Goal: Information Seeking & Learning: Learn about a topic

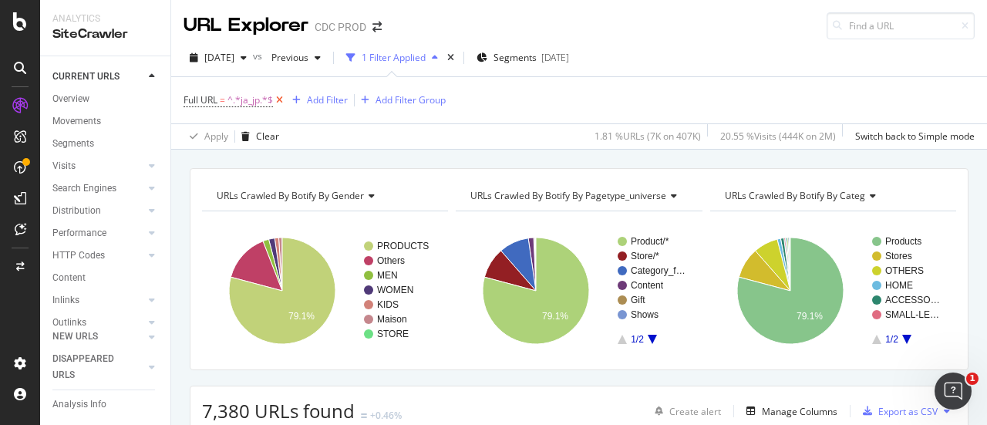
click at [279, 106] on icon at bounding box center [279, 100] width 13 height 15
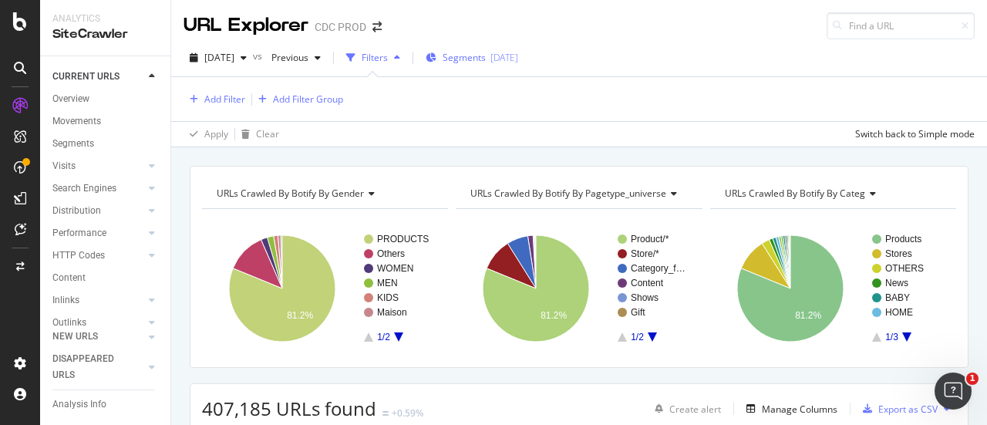
click at [486, 52] on span "Segments" at bounding box center [464, 57] width 43 height 13
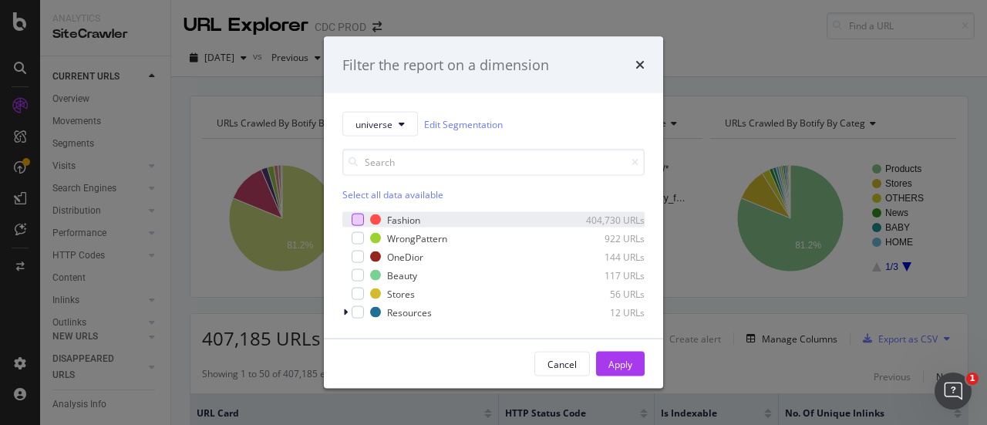
click at [356, 218] on div "modal" at bounding box center [358, 220] width 12 height 12
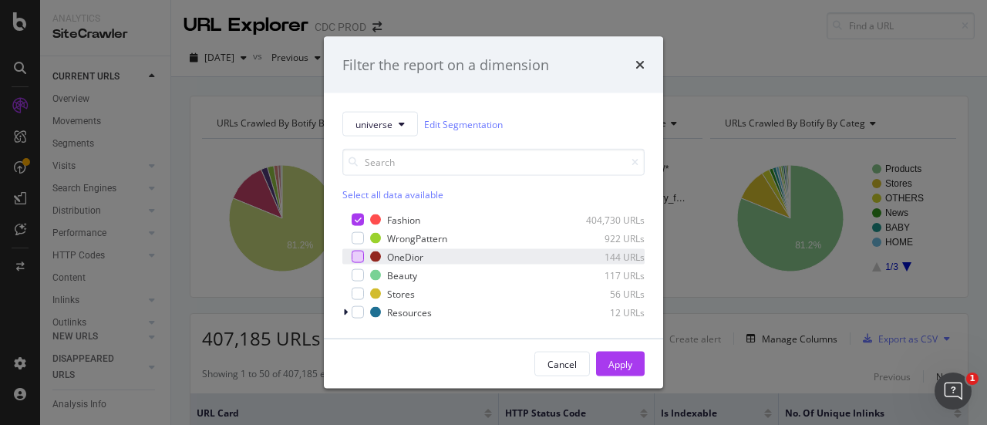
click at [359, 255] on div "modal" at bounding box center [358, 257] width 12 height 12
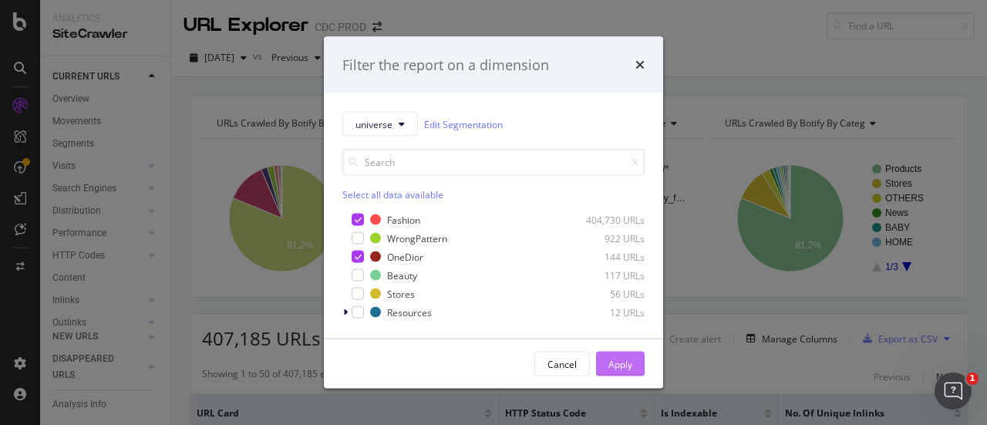
click at [620, 369] on div "Apply" at bounding box center [620, 363] width 24 height 13
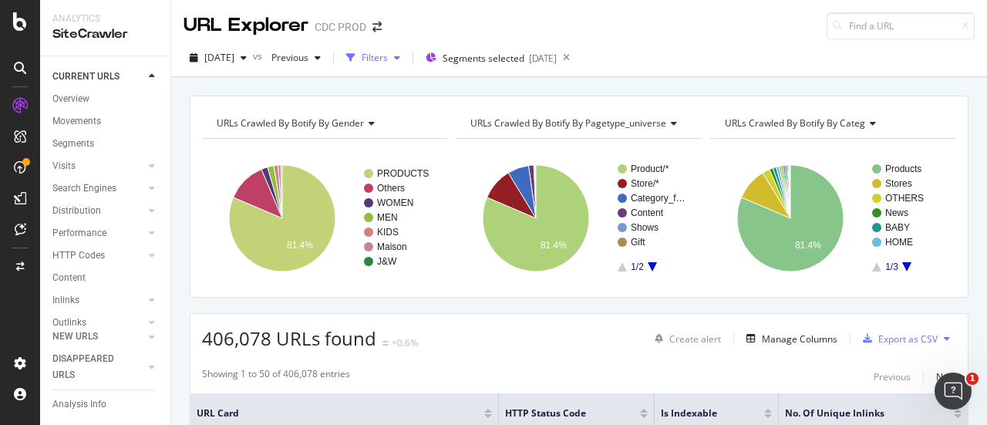
click at [388, 62] on div "Filters" at bounding box center [375, 57] width 26 height 13
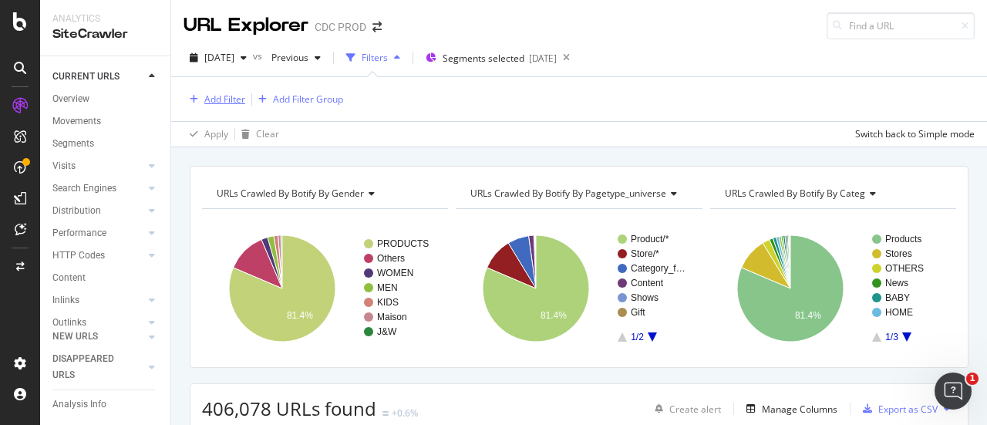
click at [222, 99] on div "Add Filter" at bounding box center [224, 99] width 41 height 13
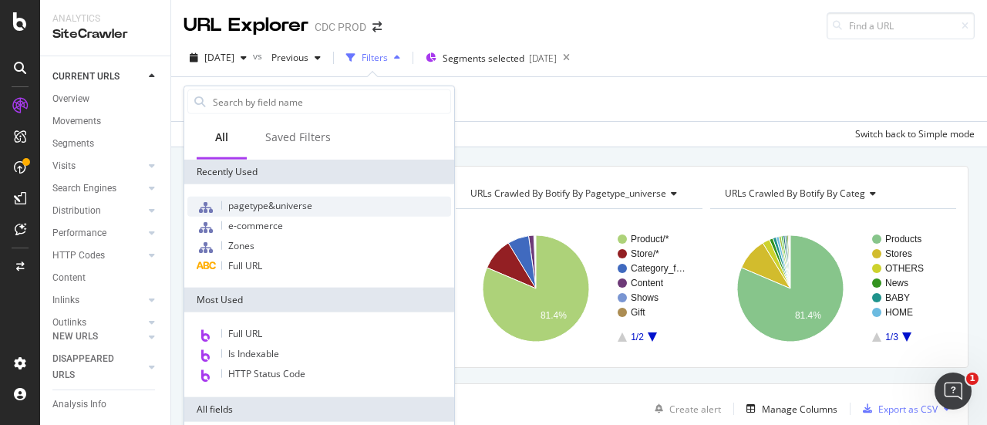
click at [284, 207] on span "pagetype&universe" at bounding box center [270, 205] width 84 height 13
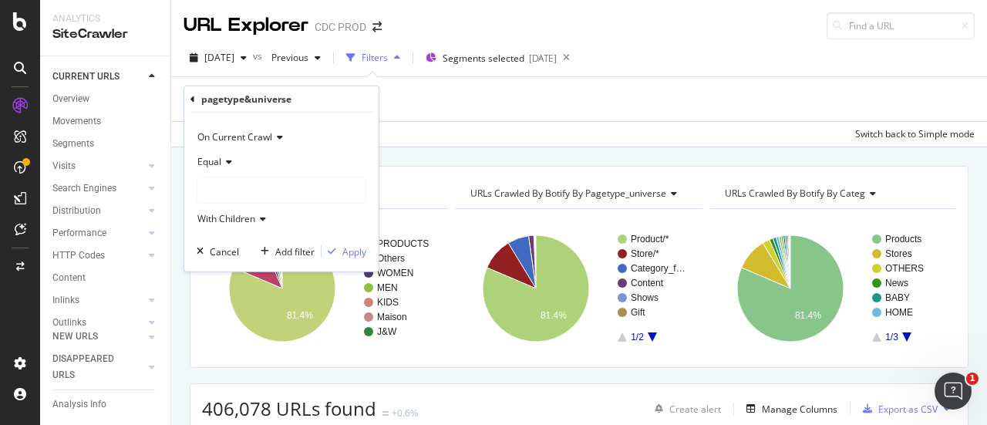
click at [238, 187] on div at bounding box center [281, 190] width 168 height 25
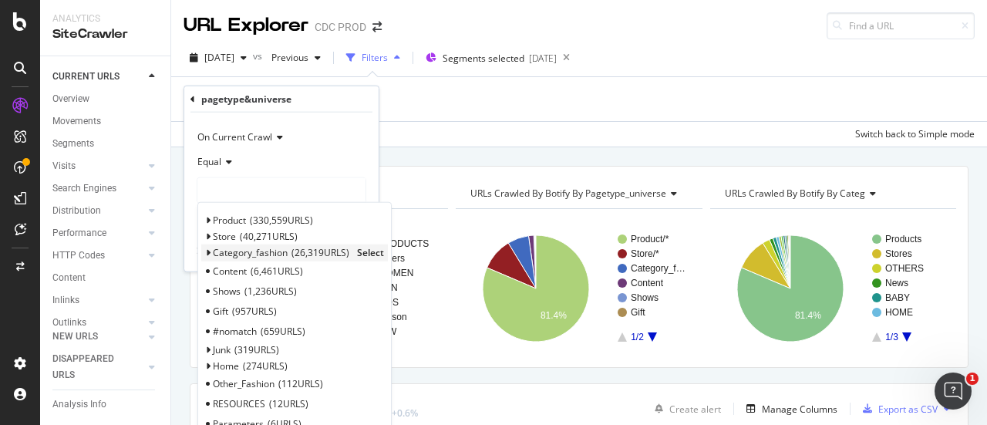
click at [294, 249] on span "26,319 URLS" at bounding box center [321, 252] width 58 height 13
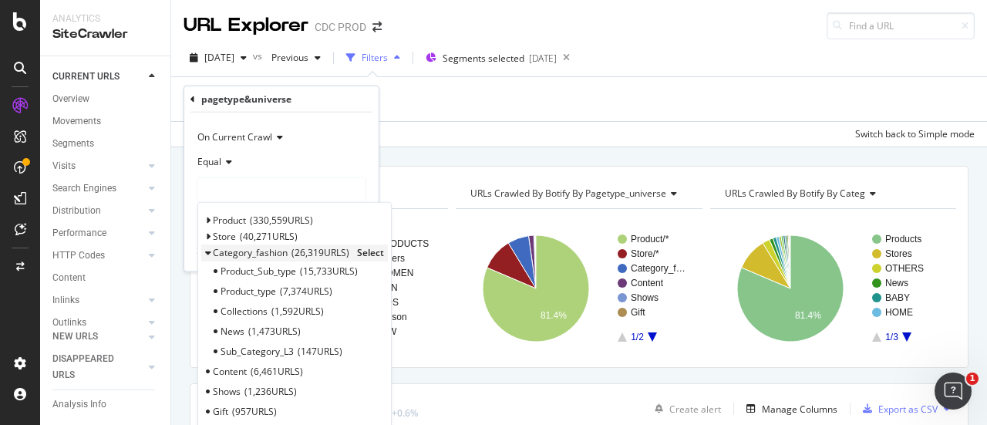
click at [373, 252] on span "Select" at bounding box center [370, 252] width 27 height 13
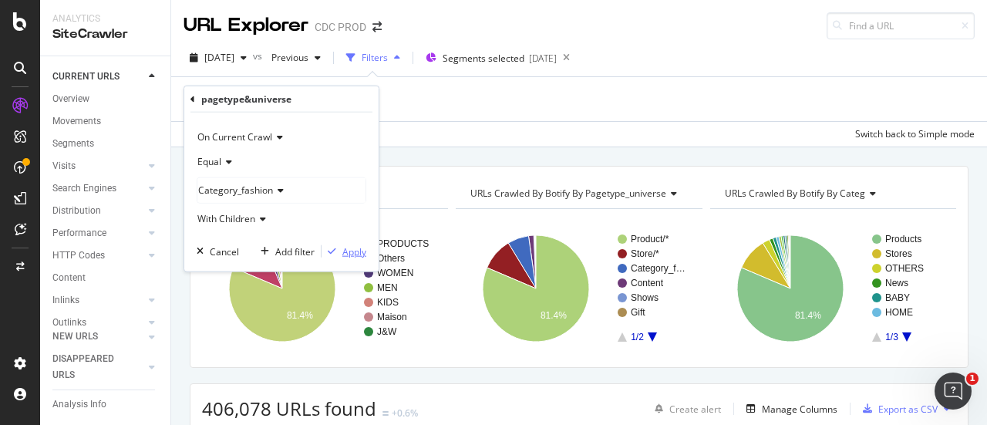
click at [349, 249] on div "Apply" at bounding box center [354, 250] width 24 height 13
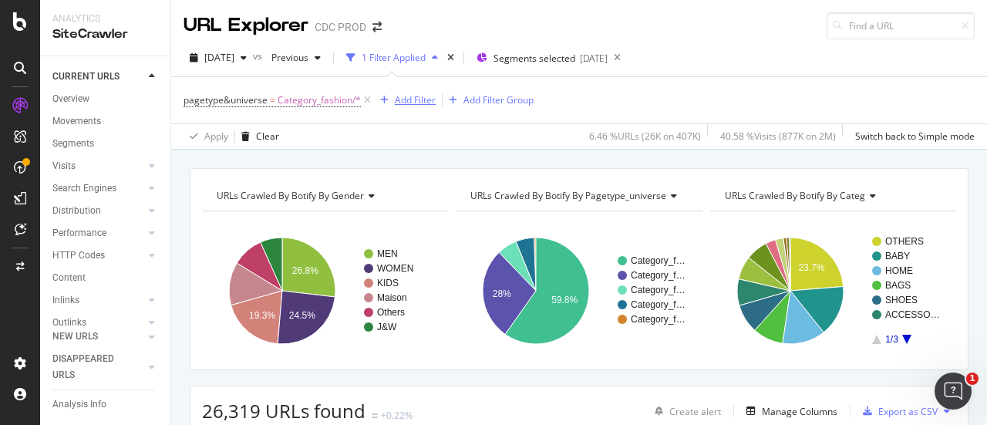
click at [398, 103] on div "Add Filter" at bounding box center [415, 99] width 41 height 13
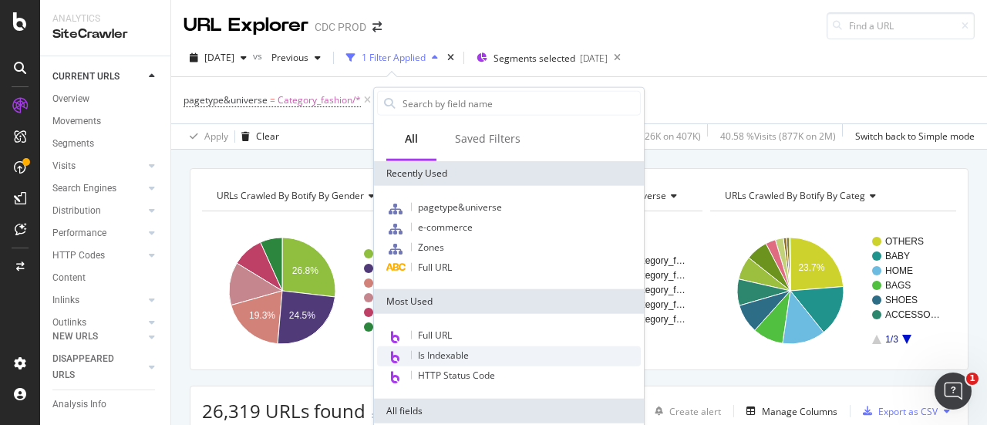
click at [503, 357] on div "Is Indexable" at bounding box center [509, 356] width 264 height 20
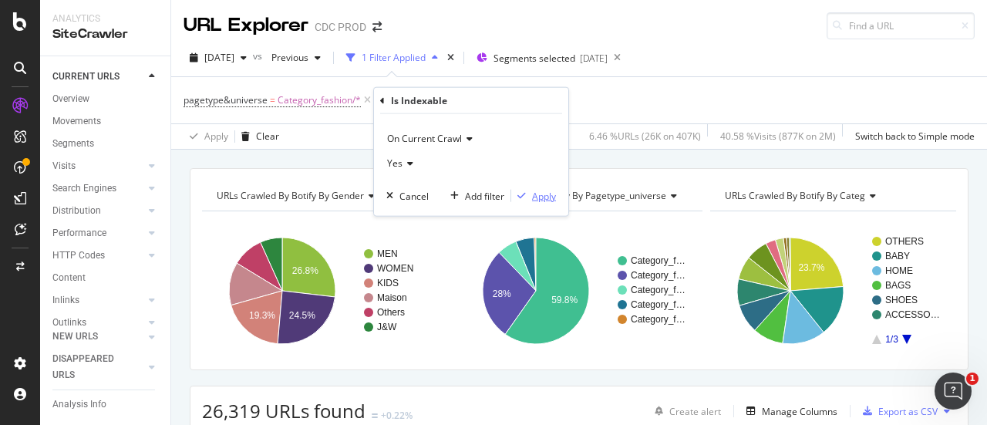
click at [553, 199] on div "Apply" at bounding box center [544, 195] width 24 height 13
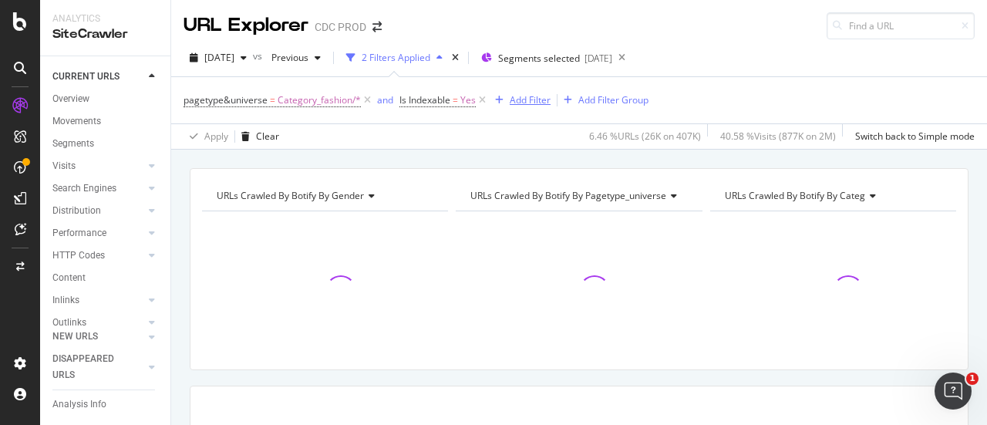
click at [543, 98] on div "Add Filter" at bounding box center [530, 99] width 41 height 13
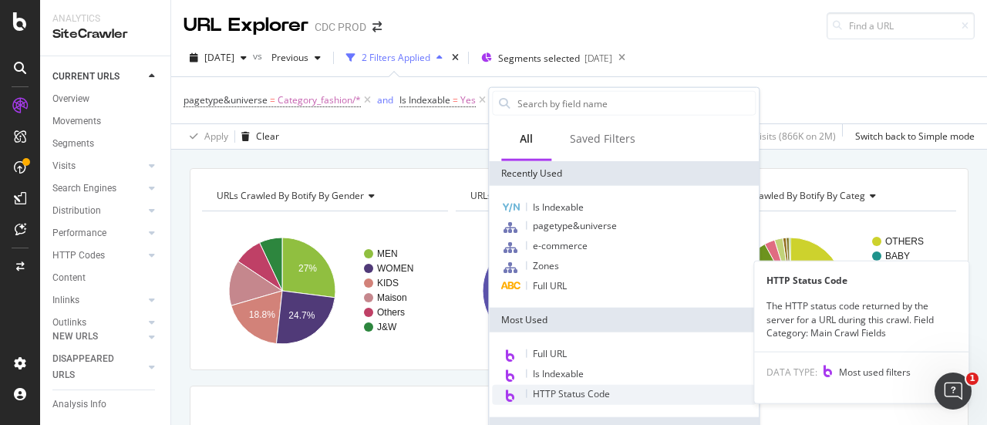
click at [637, 391] on div "HTTP Status Code" at bounding box center [624, 395] width 264 height 20
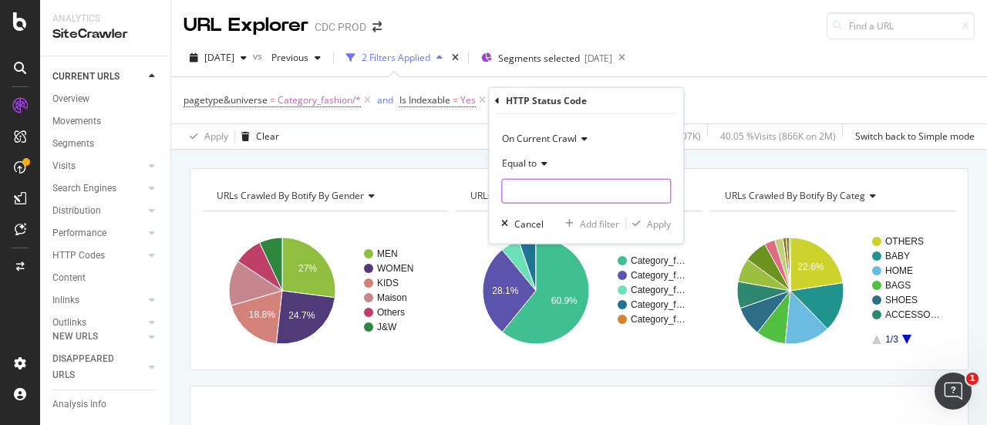
click at [560, 194] on input "number" at bounding box center [586, 191] width 170 height 25
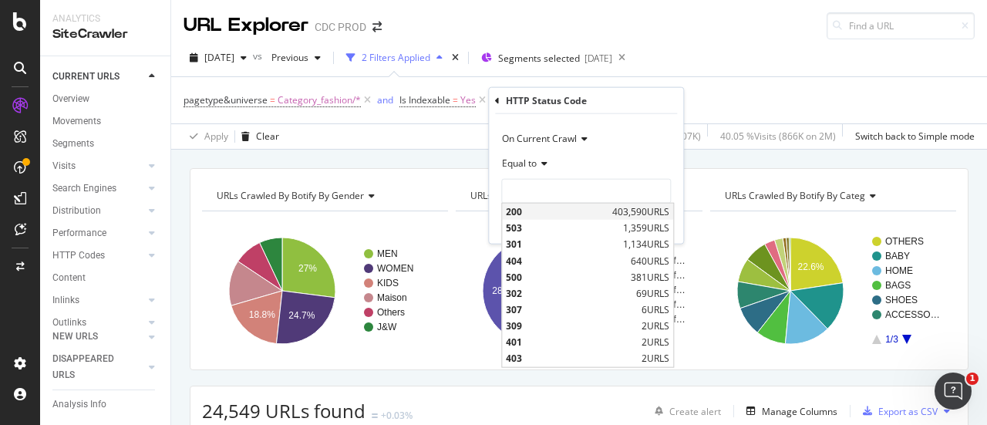
click at [531, 214] on span "200" at bounding box center [557, 211] width 103 height 13
type input "200"
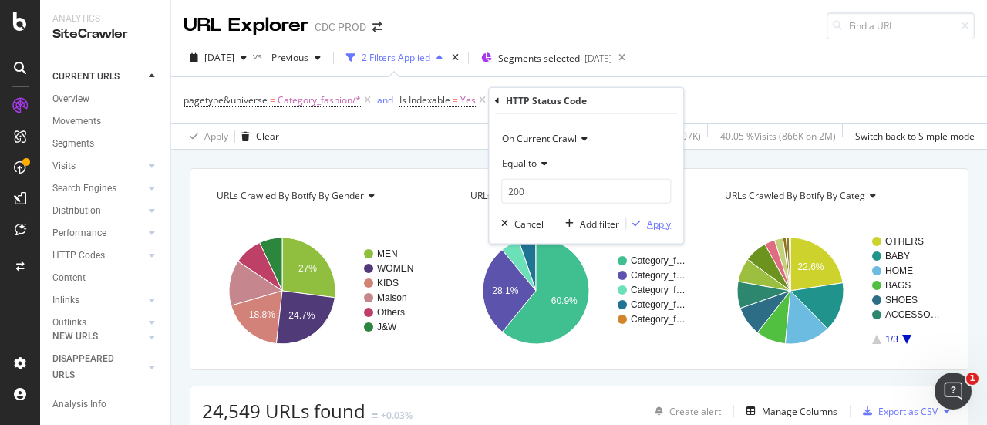
click at [652, 222] on div "Apply" at bounding box center [659, 223] width 24 height 13
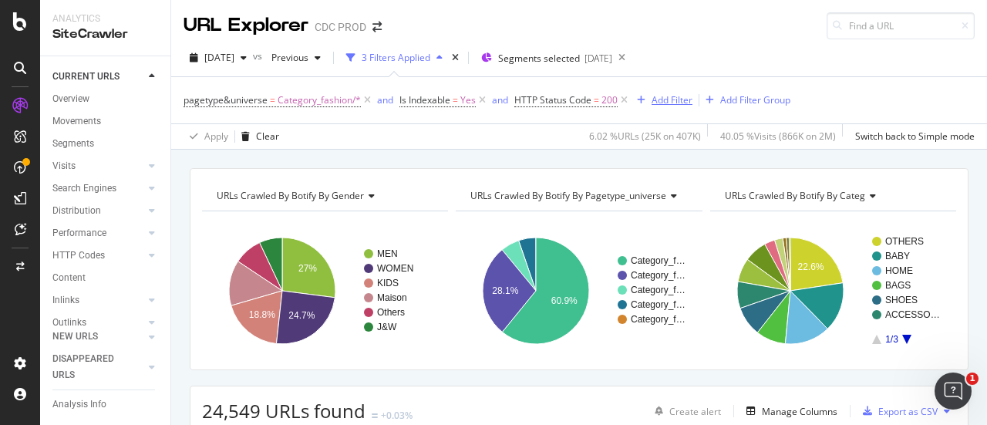
click at [662, 99] on div "Add Filter" at bounding box center [672, 99] width 41 height 13
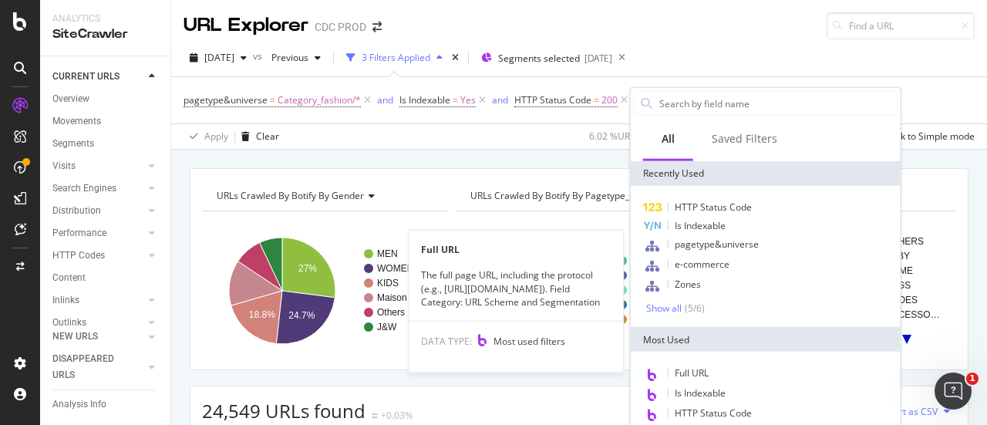
scroll to position [77, 0]
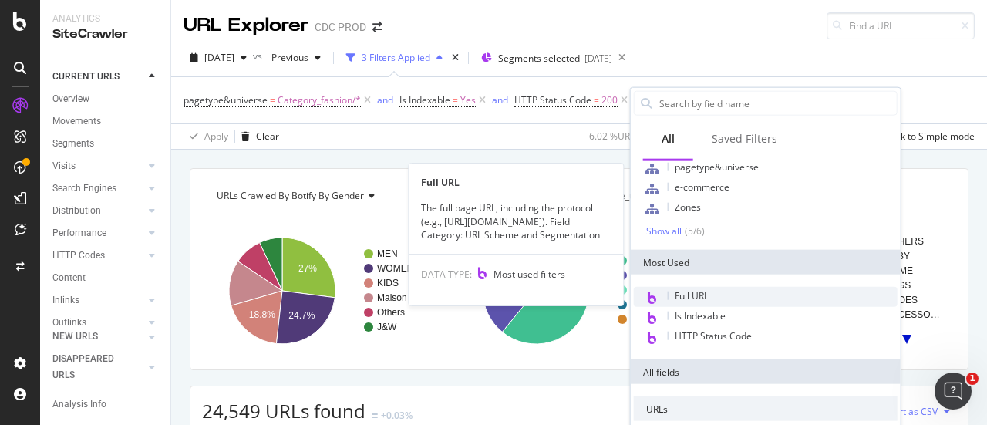
click at [734, 294] on div "Full URL" at bounding box center [766, 297] width 264 height 20
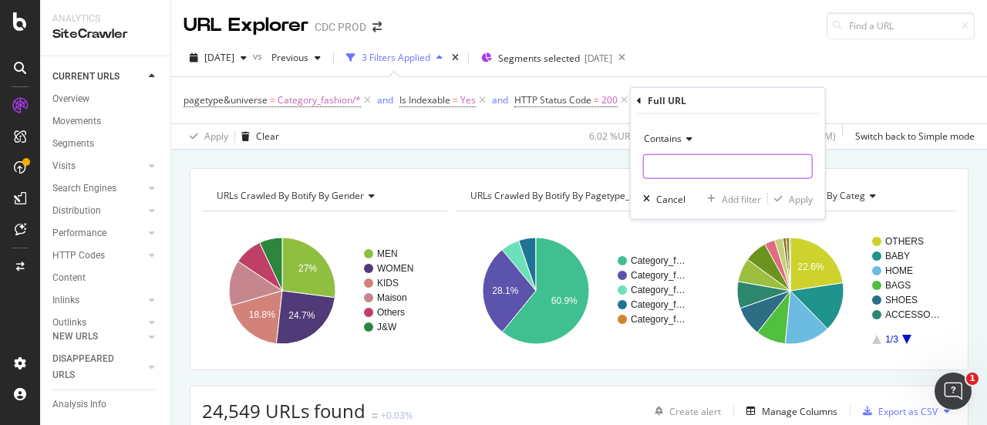
click at [694, 160] on input "text" at bounding box center [728, 166] width 168 height 25
type input "com/en_us/"
click at [807, 194] on div "Apply" at bounding box center [801, 198] width 24 height 13
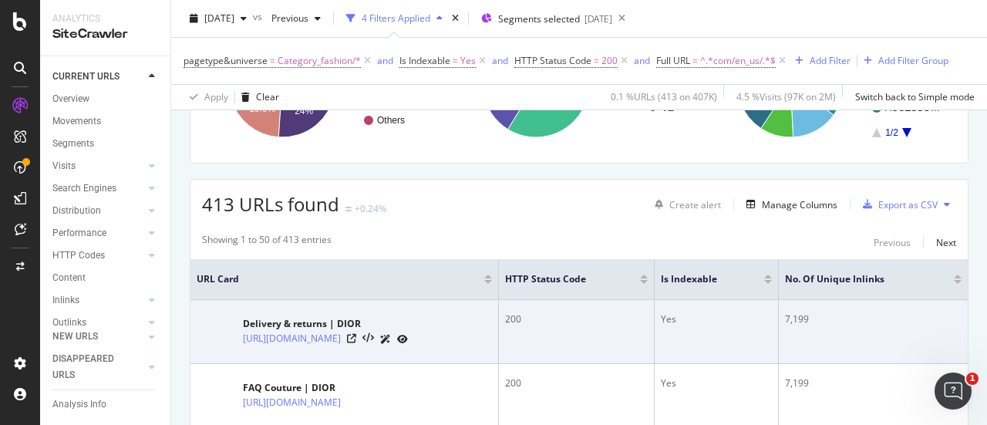
scroll to position [231, 0]
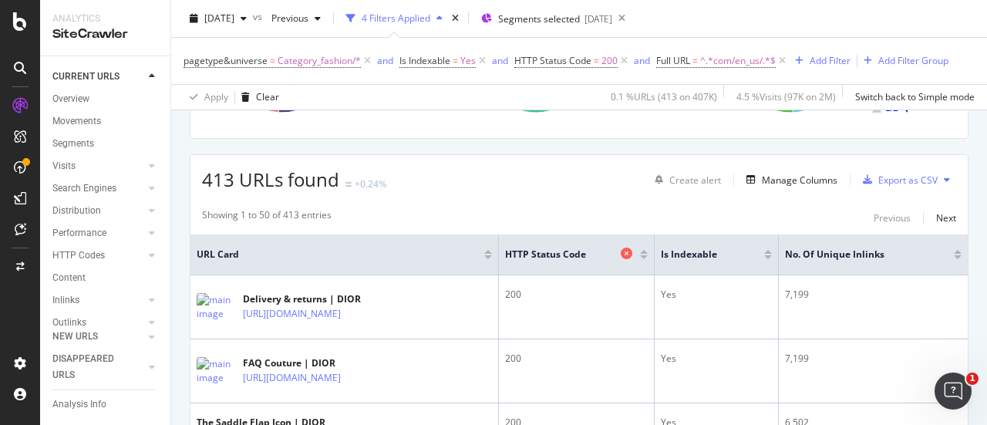
click at [630, 251] on icon at bounding box center [627, 254] width 12 height 12
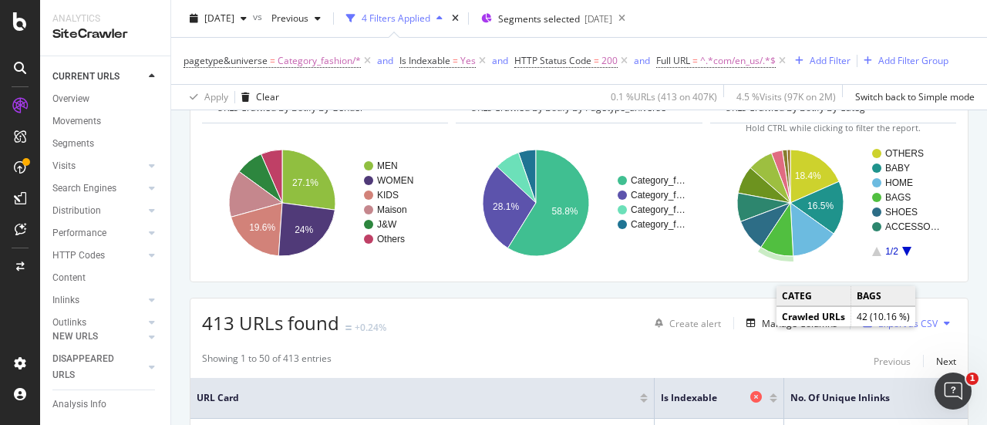
scroll to position [154, 0]
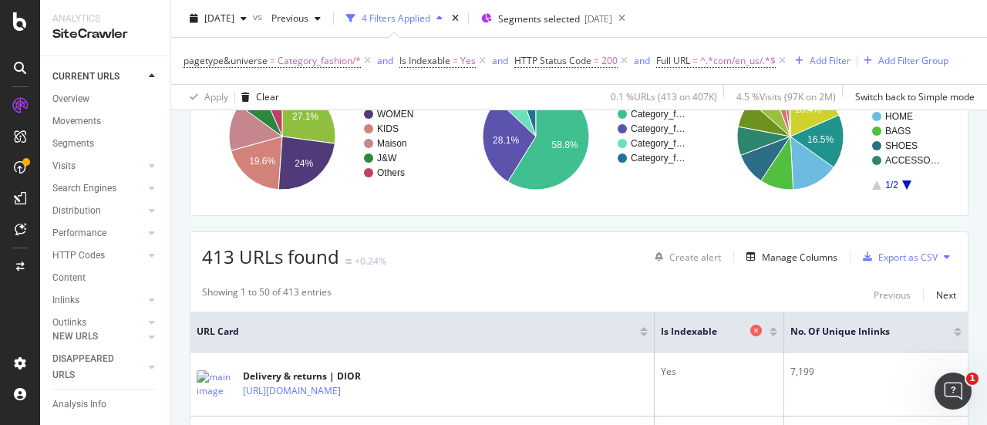
click at [754, 329] on icon at bounding box center [756, 331] width 12 height 12
click at [796, 255] on div "Manage Columns" at bounding box center [800, 257] width 76 height 13
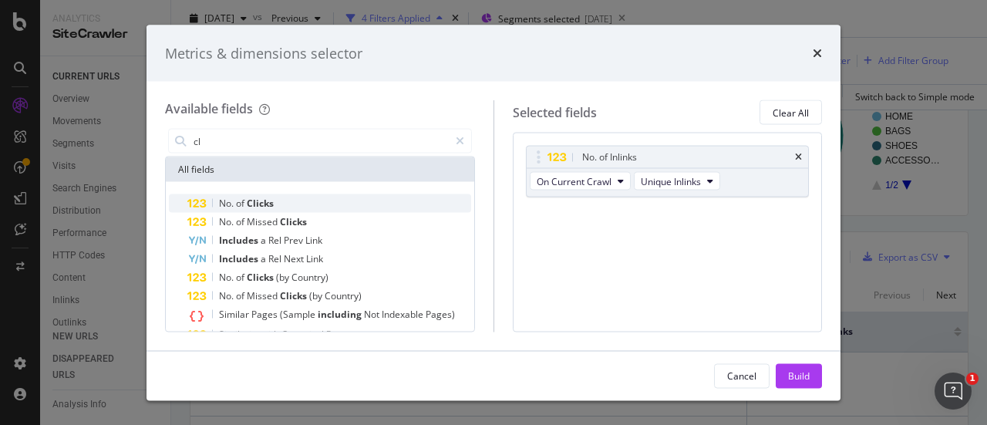
click at [347, 197] on div "No. of Clicks" at bounding box center [329, 203] width 284 height 19
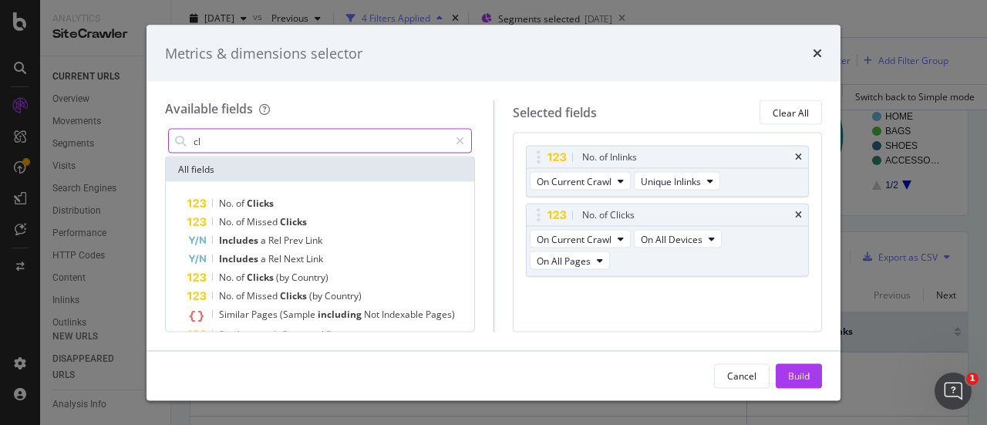
click at [217, 144] on input "cl" at bounding box center [320, 141] width 257 height 23
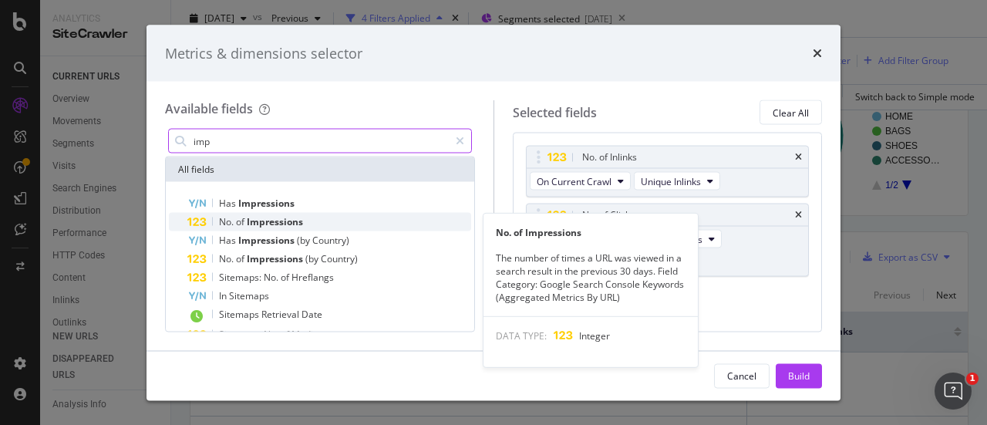
type input "imp"
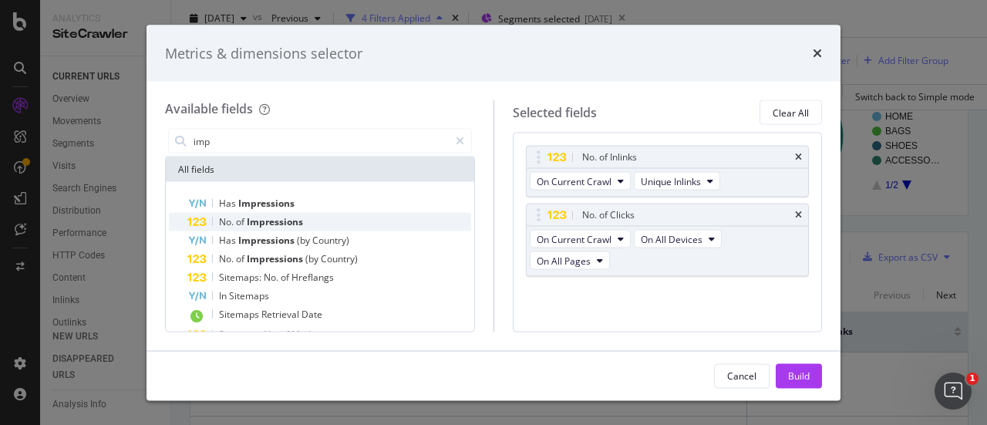
click at [315, 218] on div "No. of Impressions" at bounding box center [329, 222] width 284 height 19
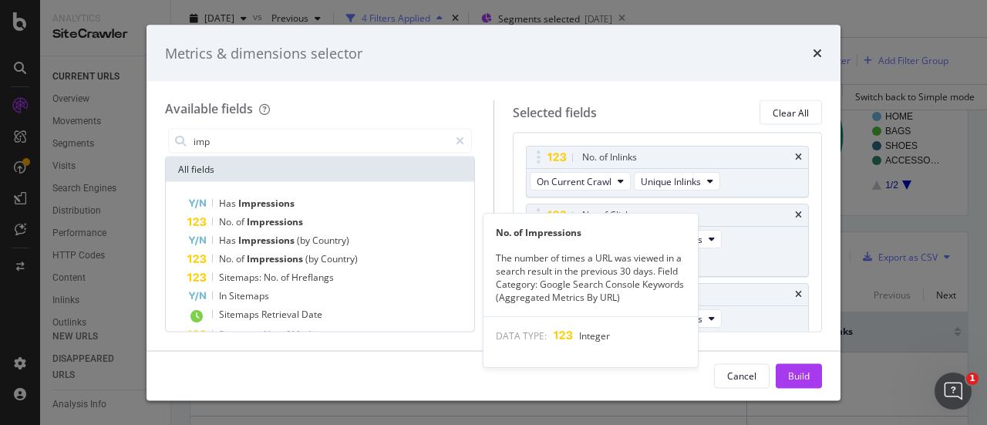
scroll to position [23, 0]
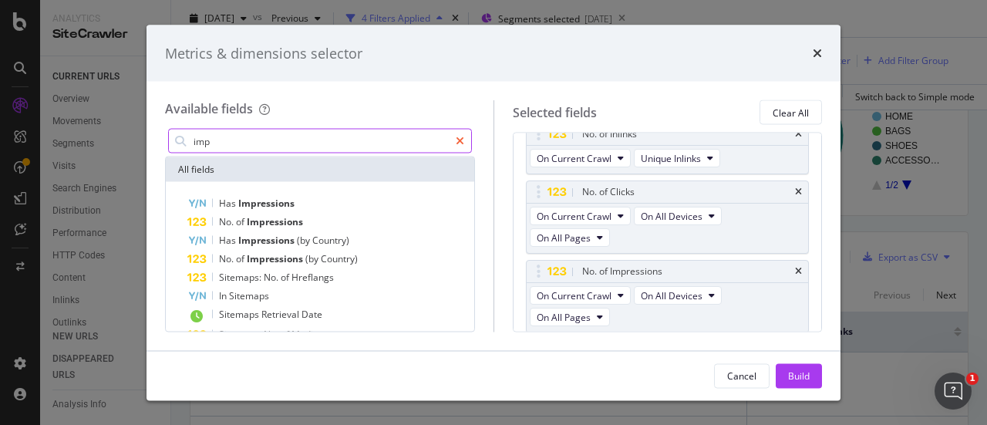
click at [460, 143] on icon "modal" at bounding box center [460, 141] width 8 height 11
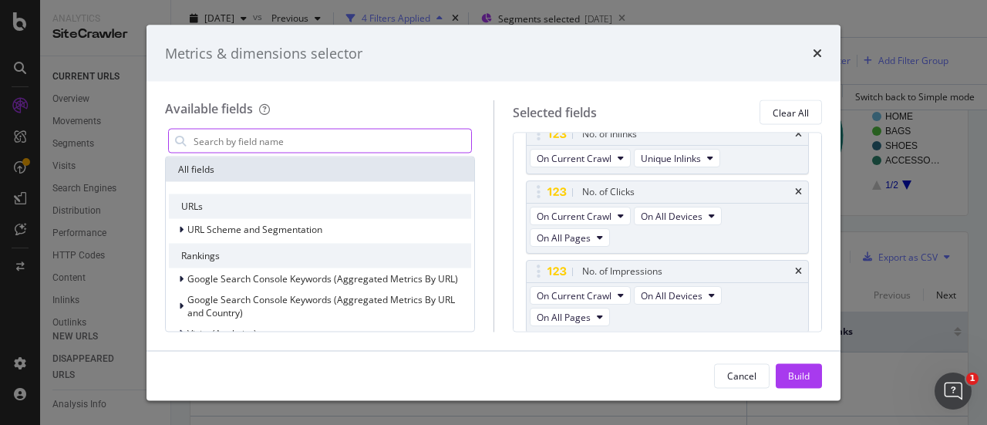
click at [409, 142] on input "modal" at bounding box center [331, 141] width 279 height 23
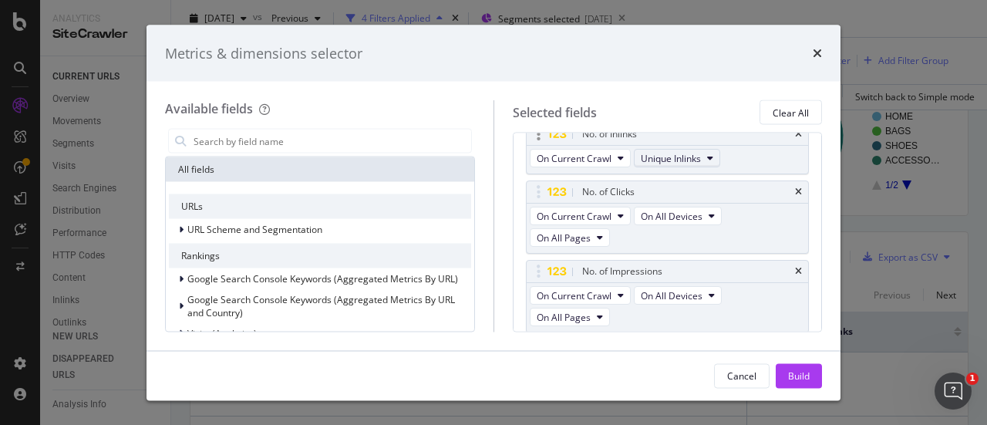
click at [702, 161] on button "Unique Inlinks" at bounding box center [677, 158] width 86 height 19
click at [700, 159] on span "Unique Inlinks" at bounding box center [671, 157] width 60 height 13
click at [796, 377] on div "Build" at bounding box center [799, 375] width 22 height 13
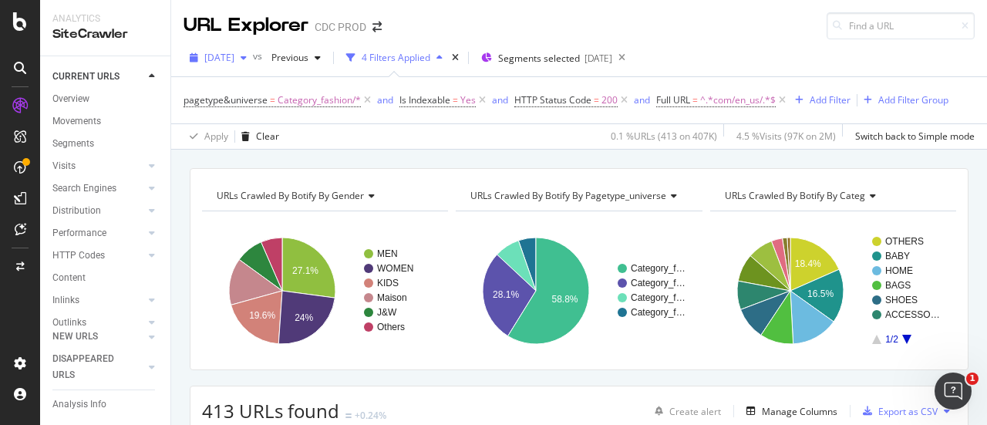
click at [234, 58] on span "[DATE]" at bounding box center [219, 57] width 30 height 13
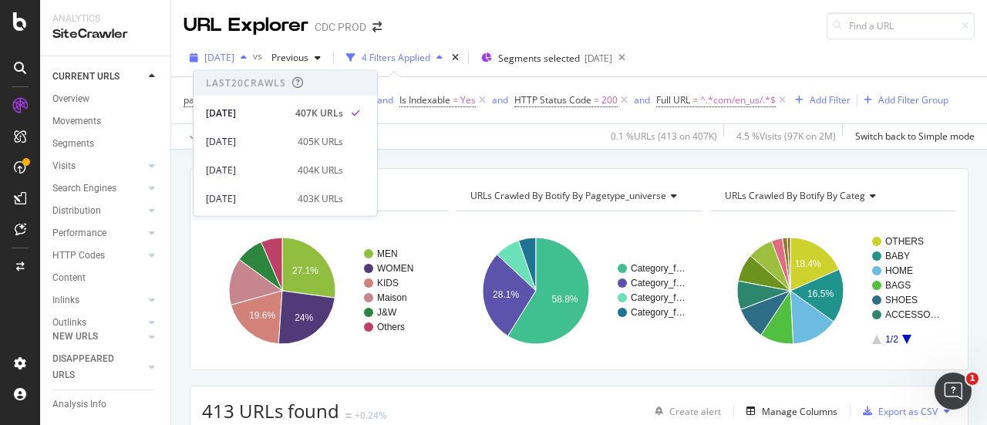
click at [234, 58] on span "[DATE]" at bounding box center [219, 57] width 30 height 13
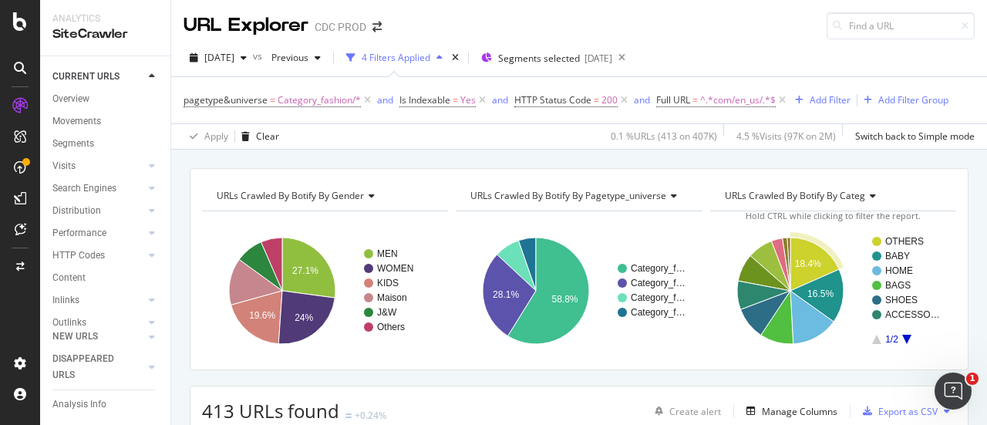
scroll to position [231, 0]
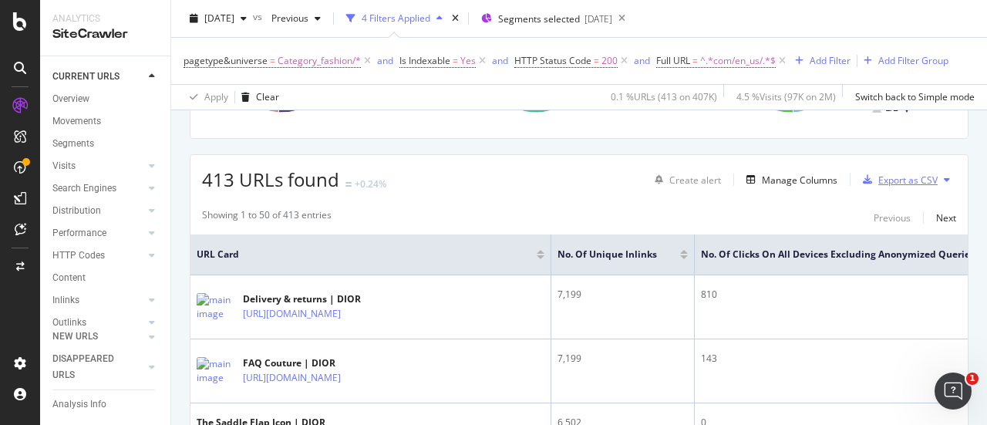
click at [907, 169] on div "Export as CSV" at bounding box center [897, 179] width 81 height 23
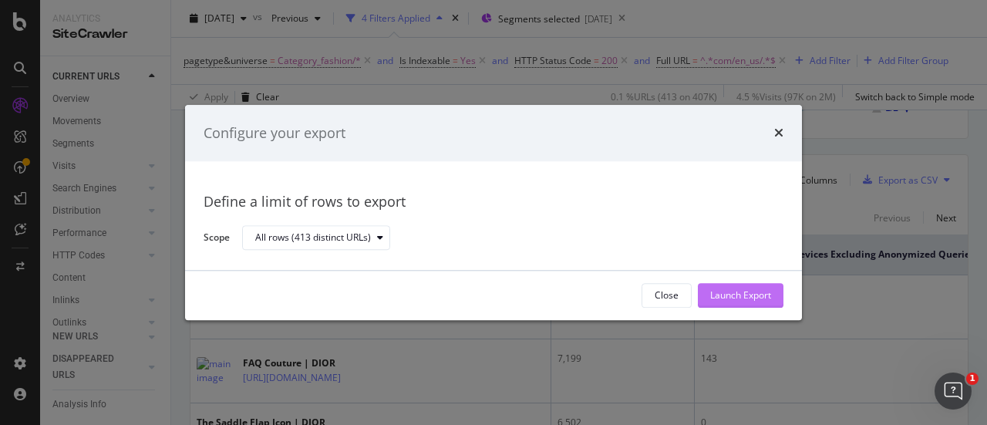
click at [732, 299] on div "Launch Export" at bounding box center [740, 295] width 61 height 13
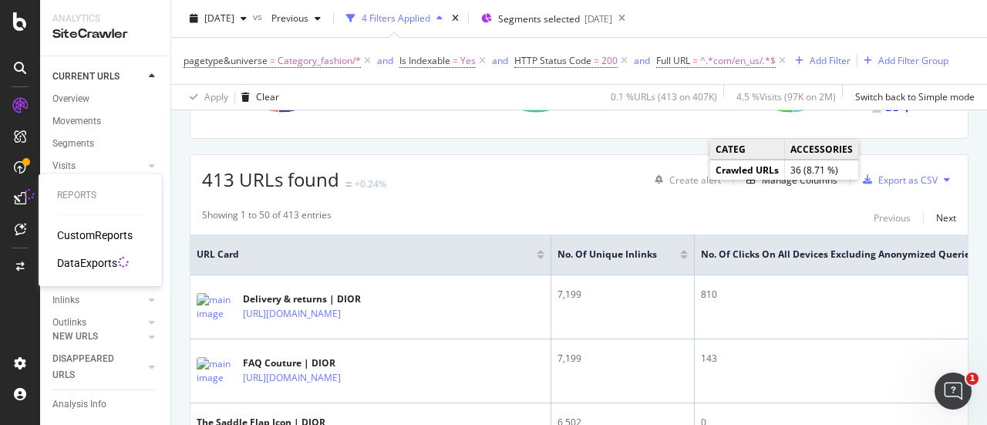
click at [95, 258] on div "DataExports" at bounding box center [87, 262] width 60 height 15
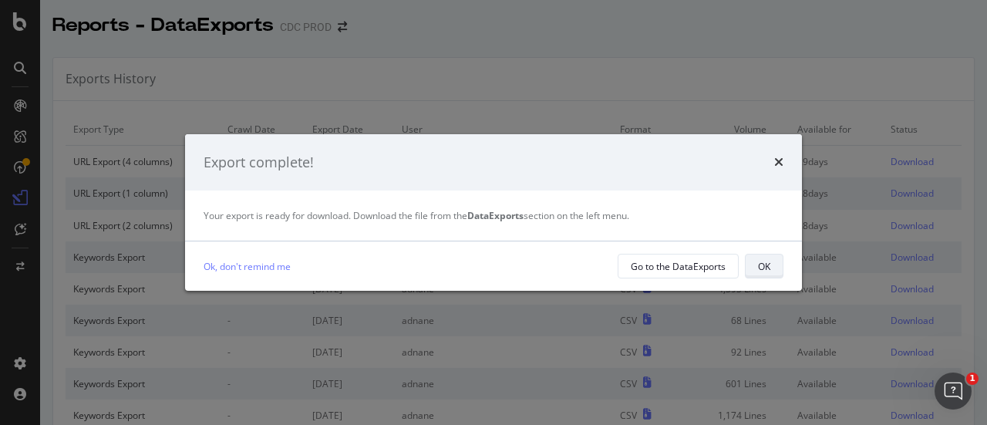
click at [758, 272] on div "OK" at bounding box center [764, 266] width 12 height 13
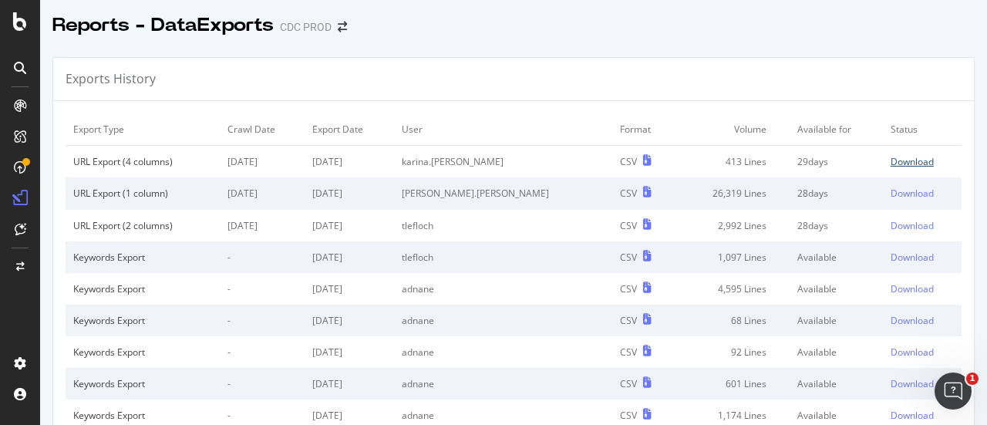
click at [891, 160] on div "Download" at bounding box center [912, 161] width 43 height 13
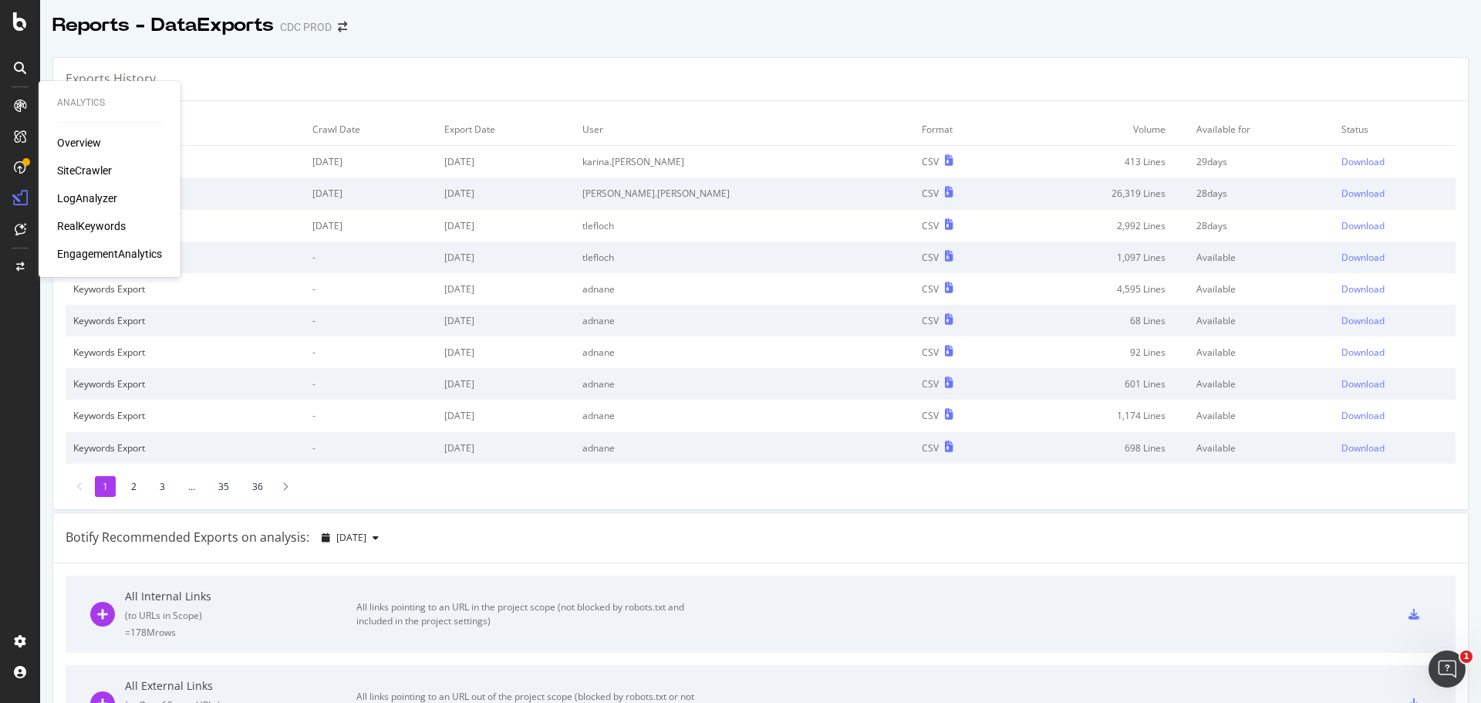
click at [110, 222] on div "RealKeywords" at bounding box center [91, 225] width 69 height 15
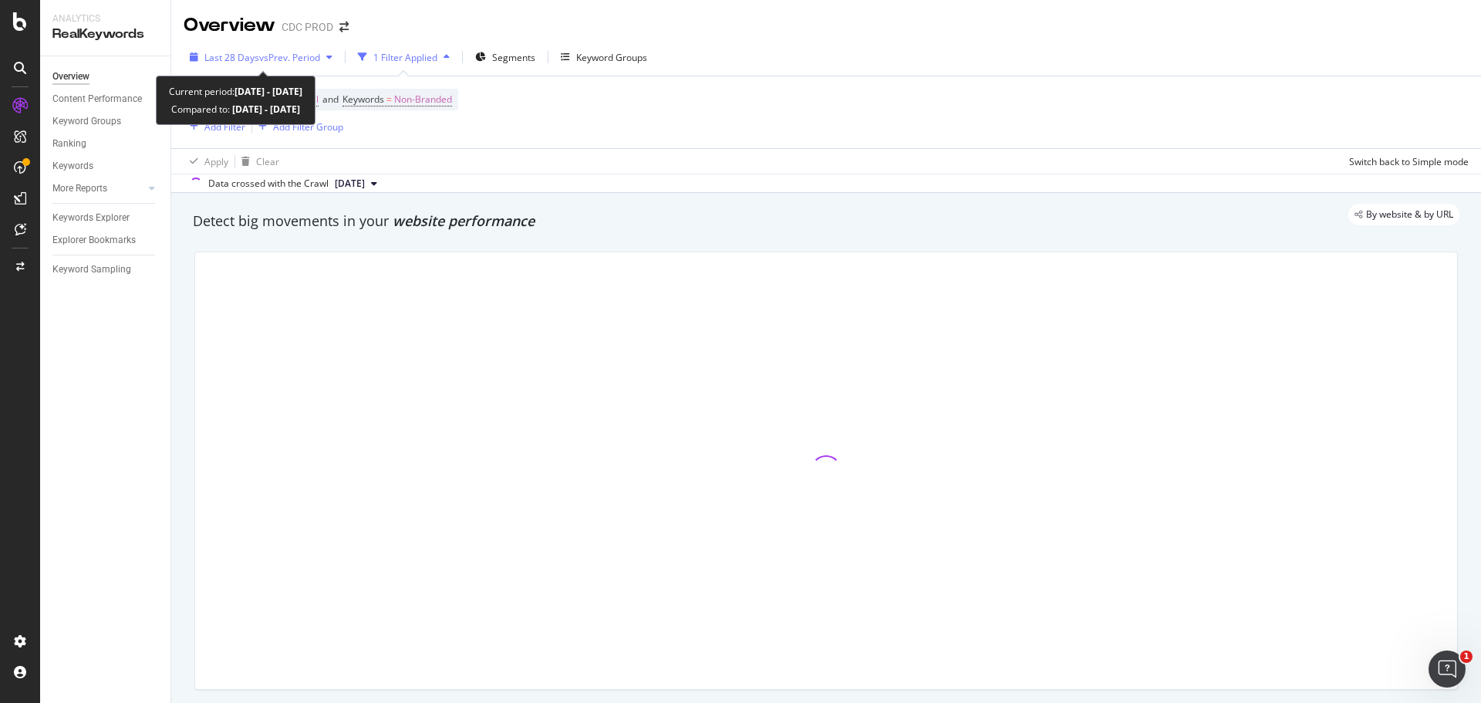
click at [275, 56] on span "vs Prev. Period" at bounding box center [289, 57] width 61 height 13
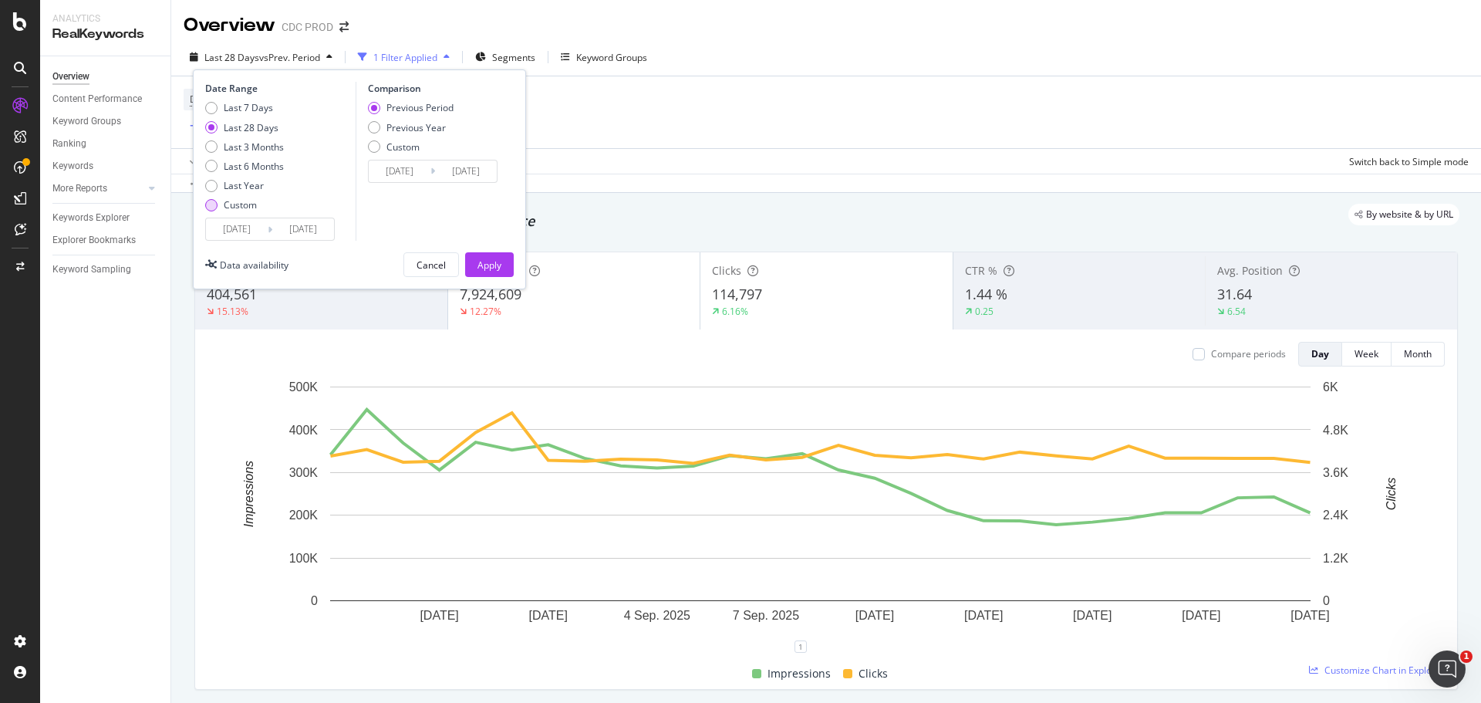
click at [250, 201] on div "Custom" at bounding box center [240, 204] width 33 height 13
click at [258, 230] on input "[DATE]" at bounding box center [237, 229] width 62 height 22
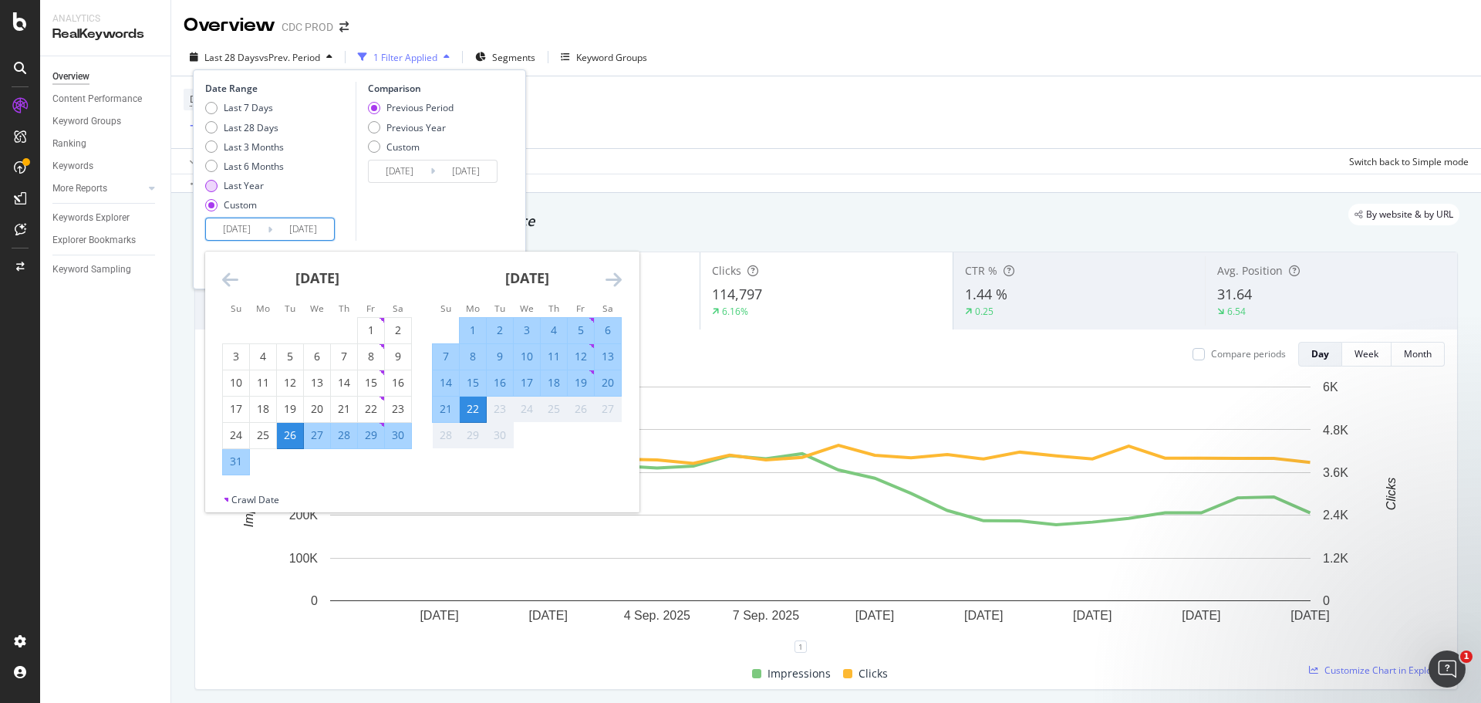
click at [247, 181] on div "Last Year" at bounding box center [244, 185] width 40 height 13
type input "[DATE]"
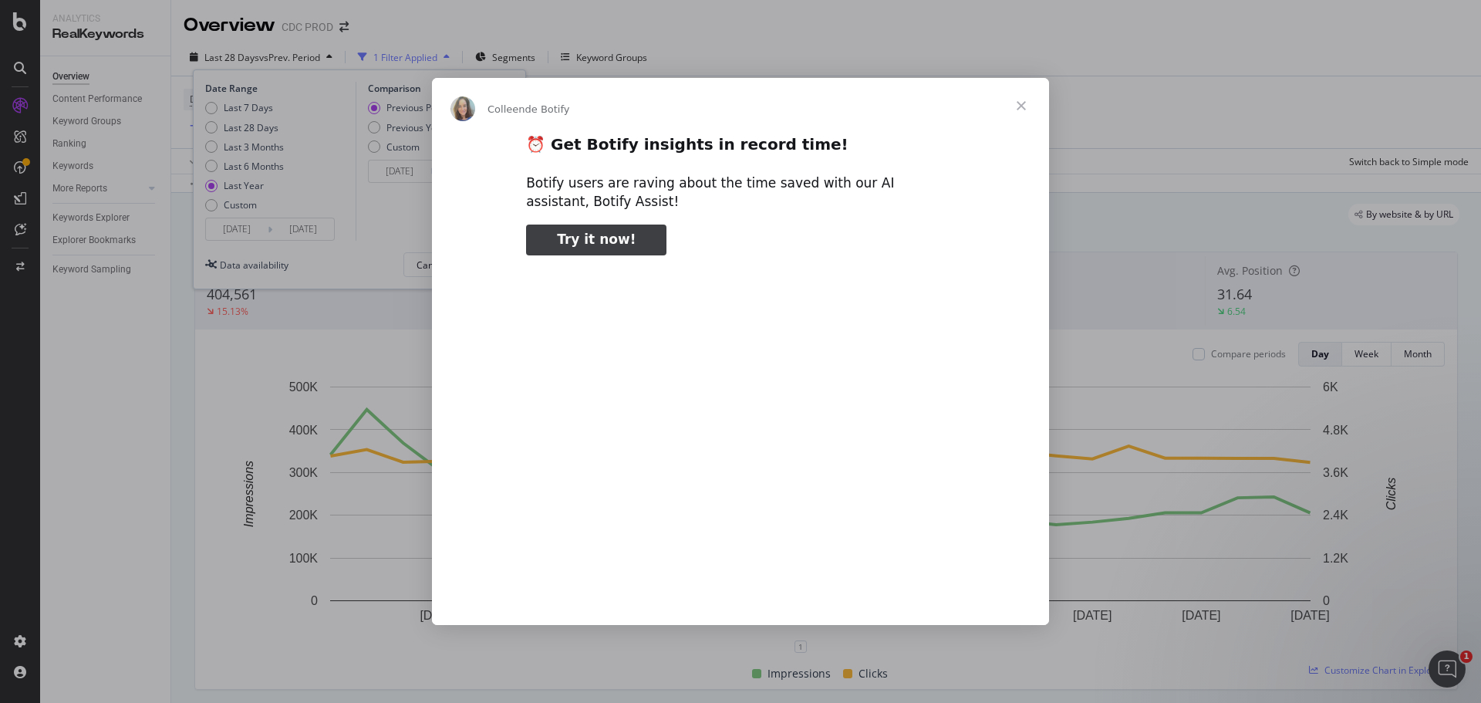
type input "52270"
click at [986, 113] on span "Fermer" at bounding box center [1021, 106] width 56 height 56
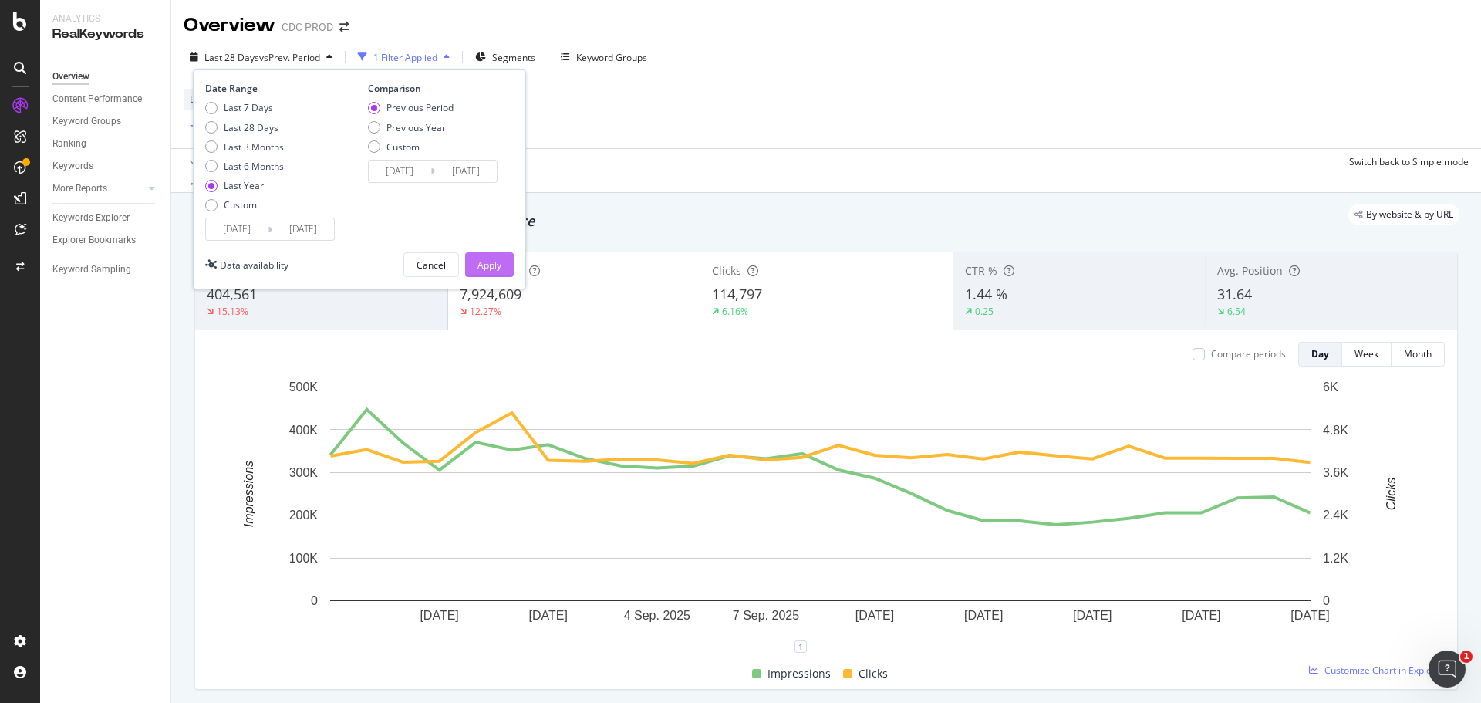
click at [500, 260] on div "Apply" at bounding box center [489, 264] width 24 height 13
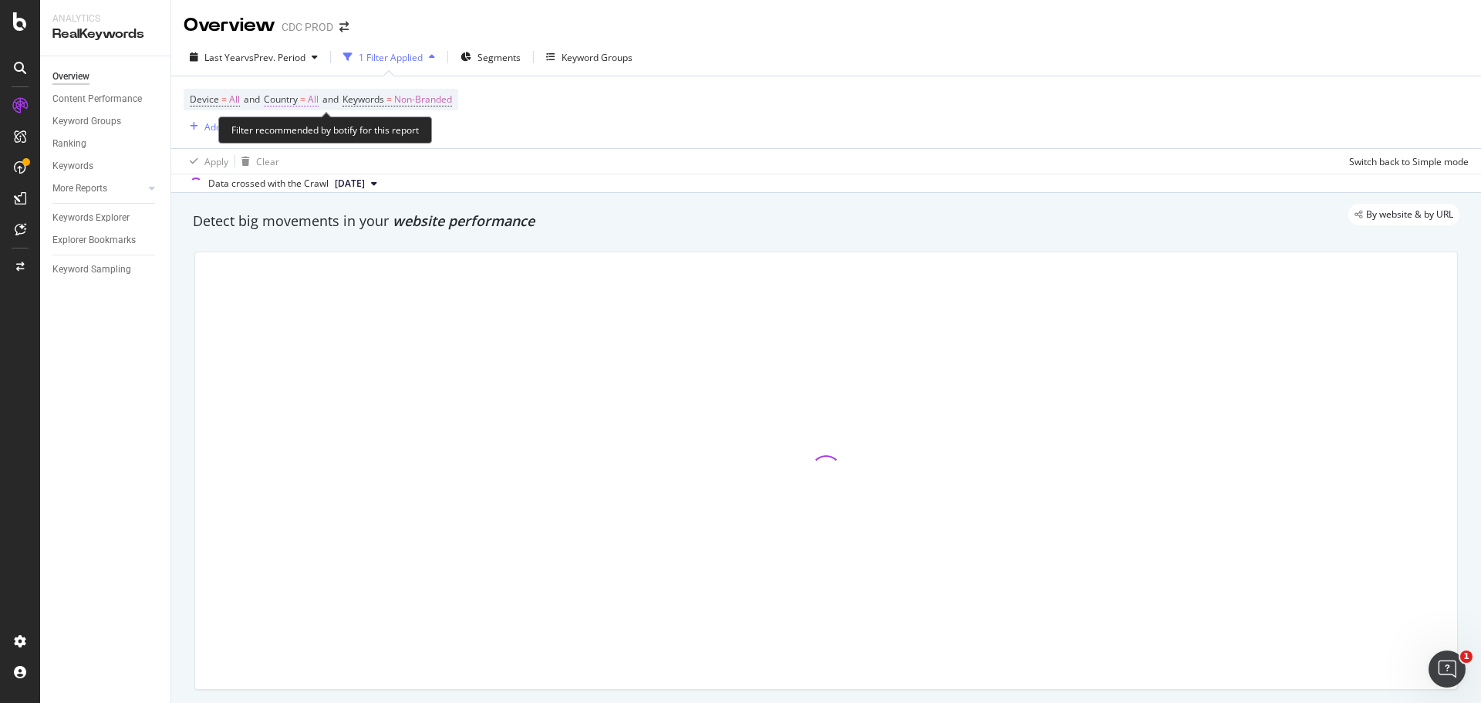
click at [319, 97] on span "All" at bounding box center [313, 100] width 11 height 22
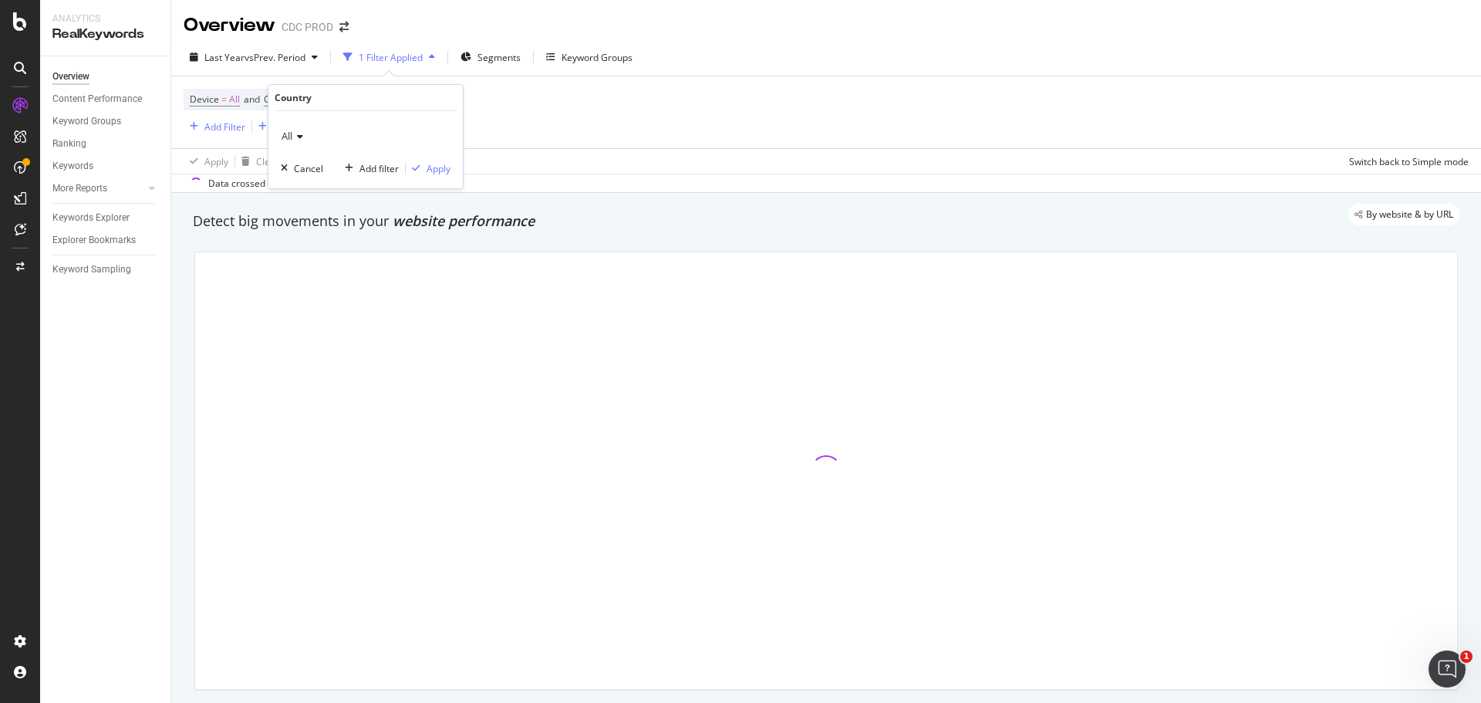
click at [284, 135] on span "All" at bounding box center [286, 136] width 11 height 14
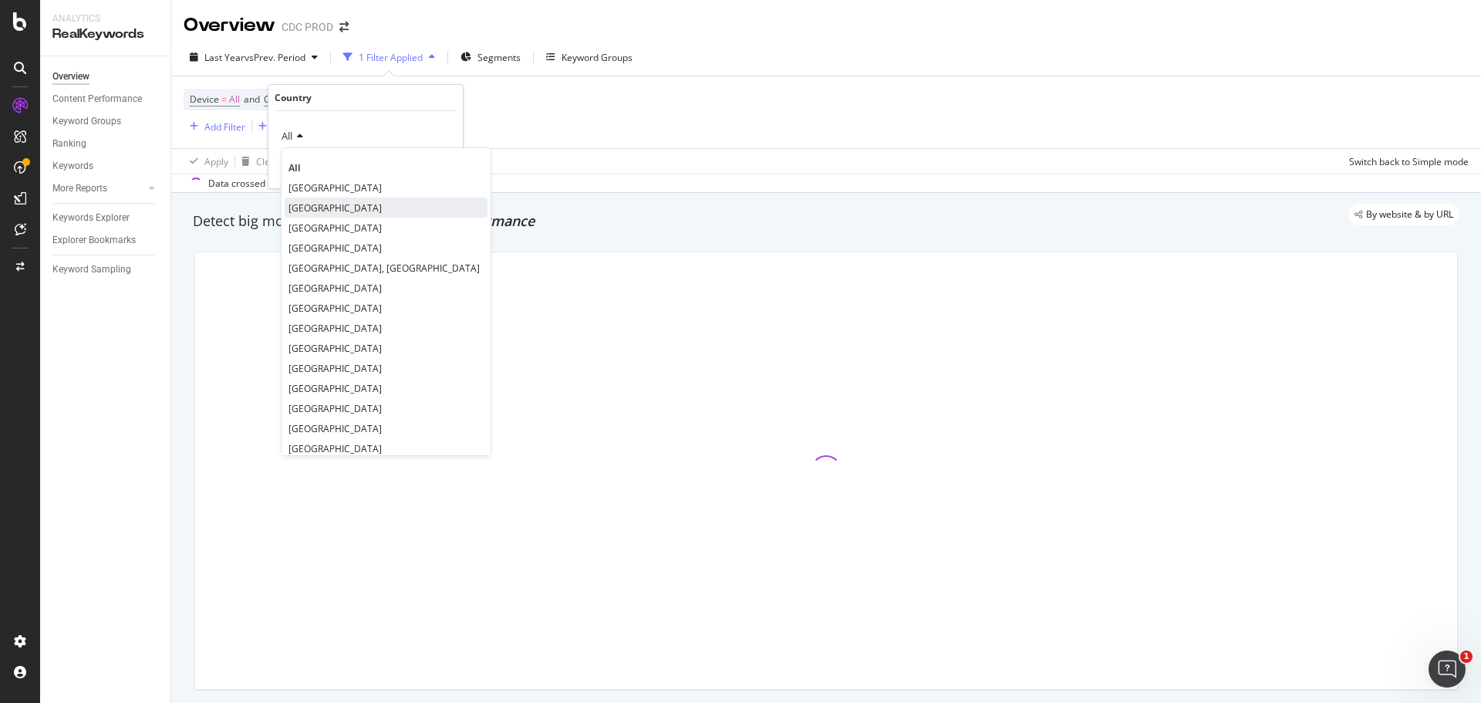
click at [357, 208] on span "[GEOGRAPHIC_DATA]" at bounding box center [334, 207] width 93 height 13
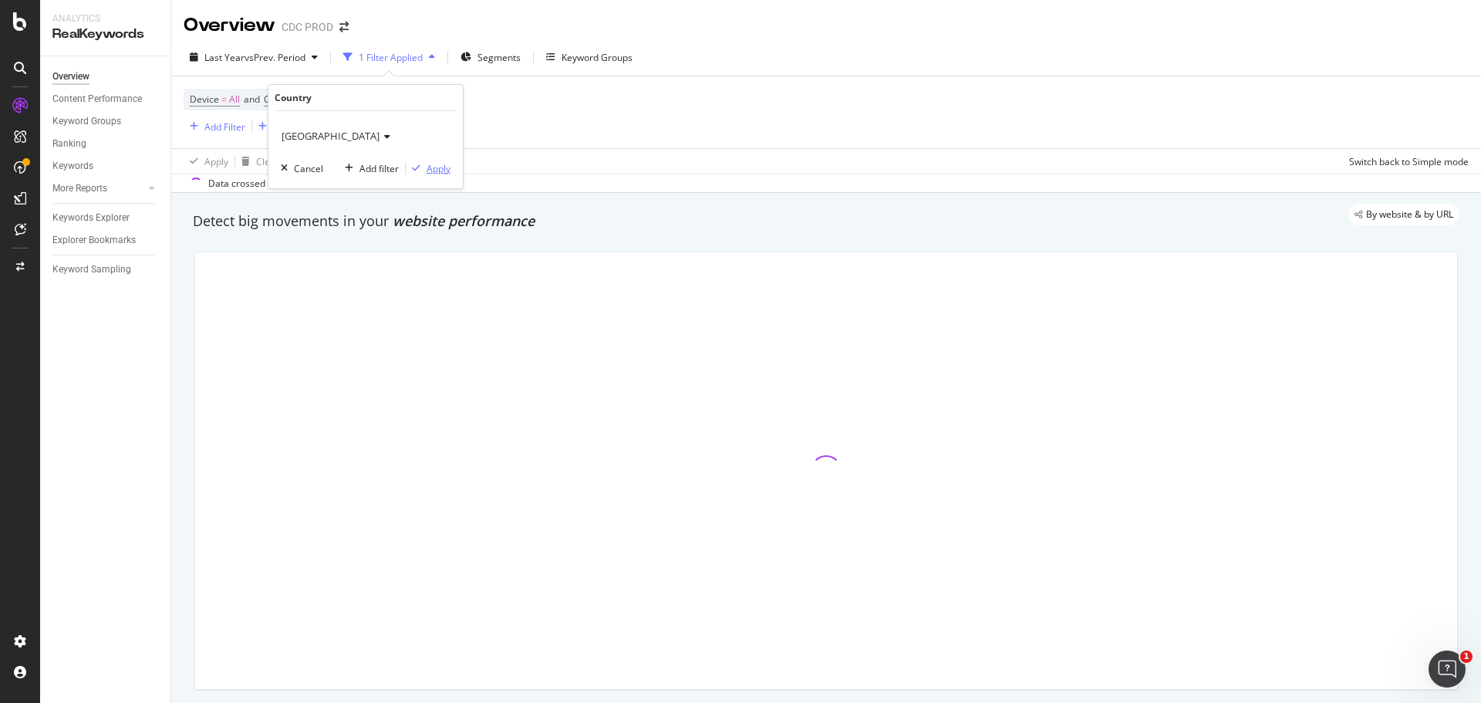
click at [424, 169] on div "button" at bounding box center [416, 167] width 21 height 9
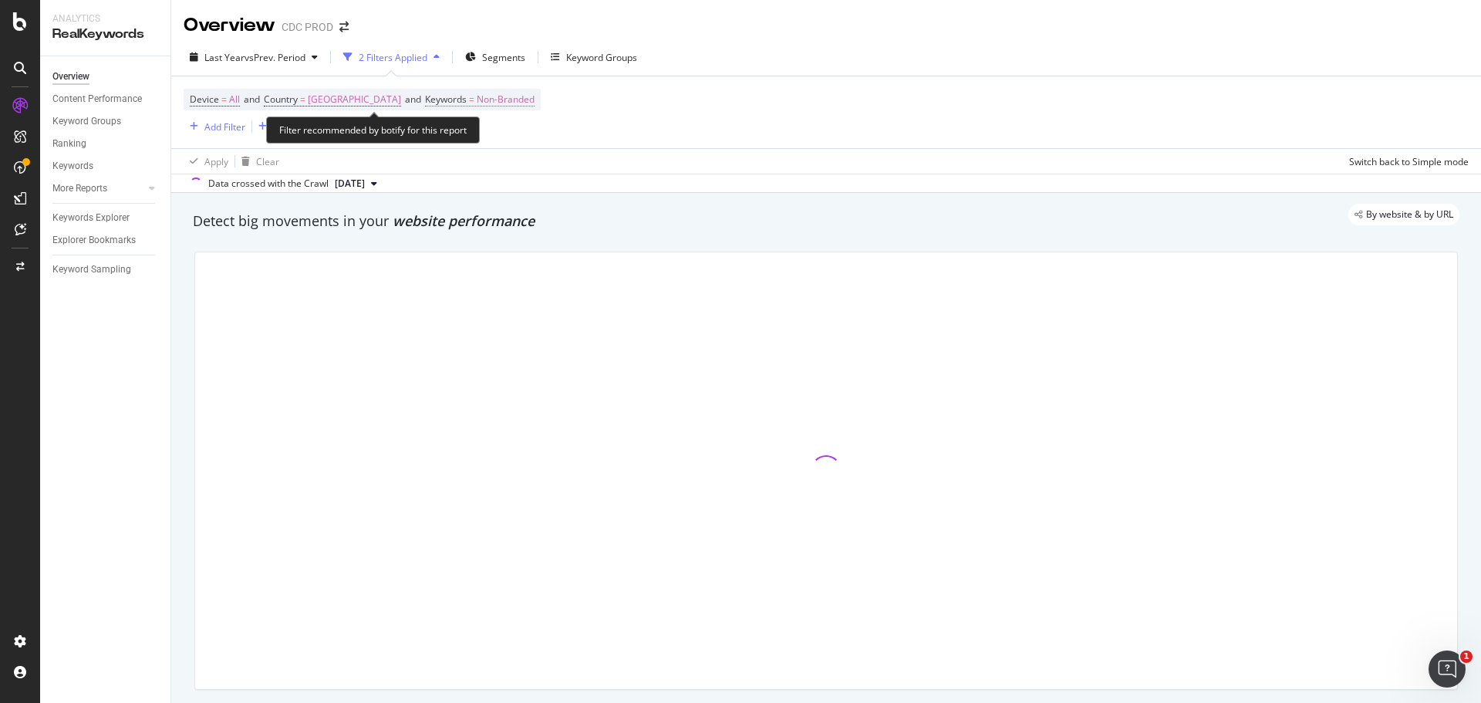
click at [534, 102] on span "Non-Branded" at bounding box center [506, 100] width 58 height 22
click at [513, 139] on span "Non-Branded" at bounding box center [493, 135] width 64 height 13
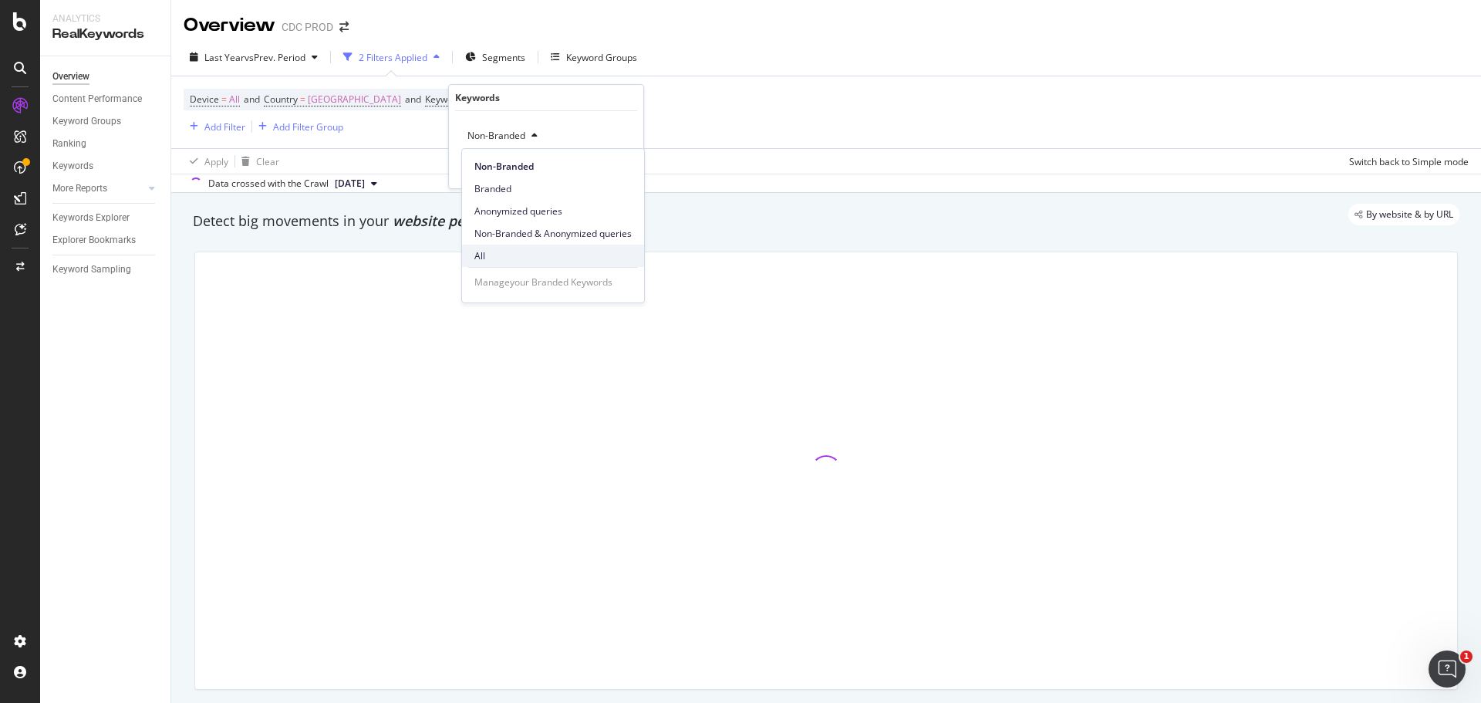
click at [538, 253] on span "All" at bounding box center [552, 256] width 157 height 14
click at [612, 167] on div "Apply" at bounding box center [619, 168] width 24 height 13
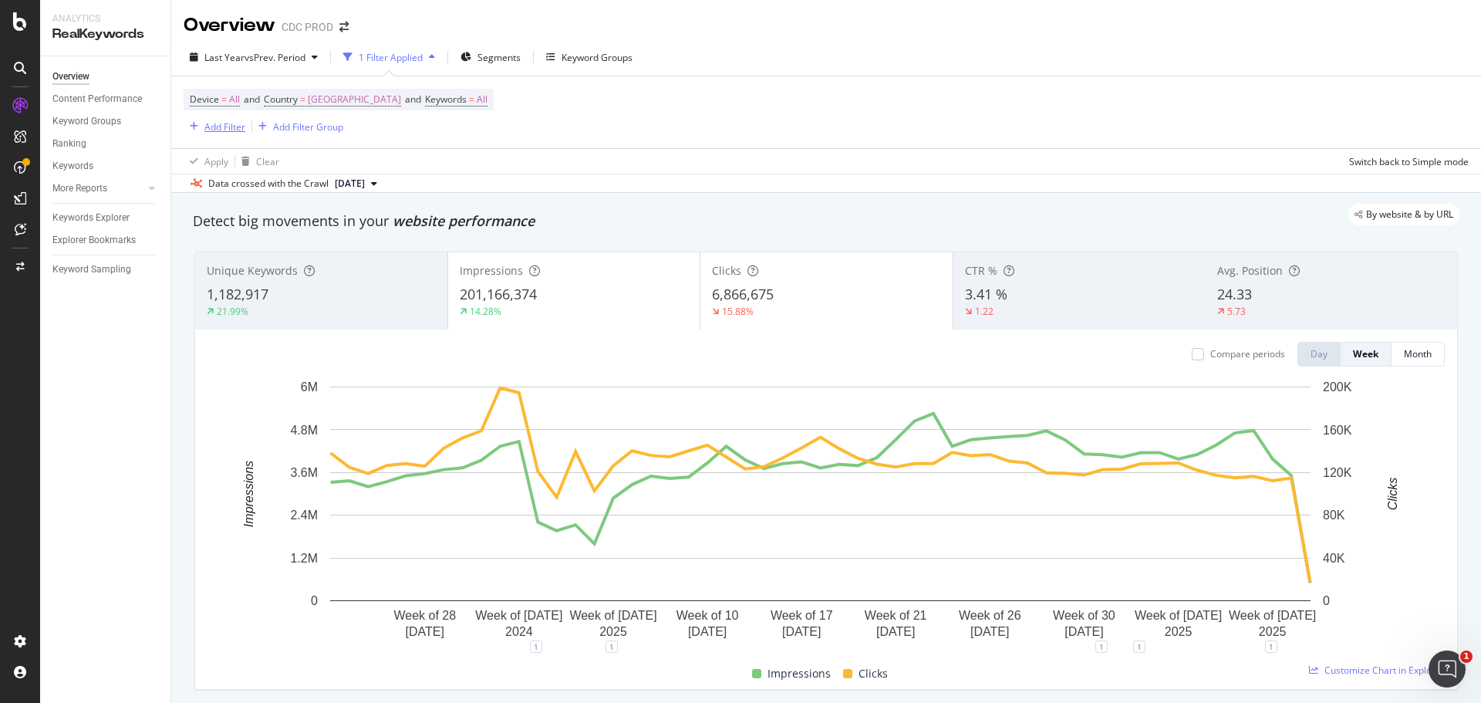
click at [233, 131] on div "Add Filter" at bounding box center [224, 126] width 41 height 13
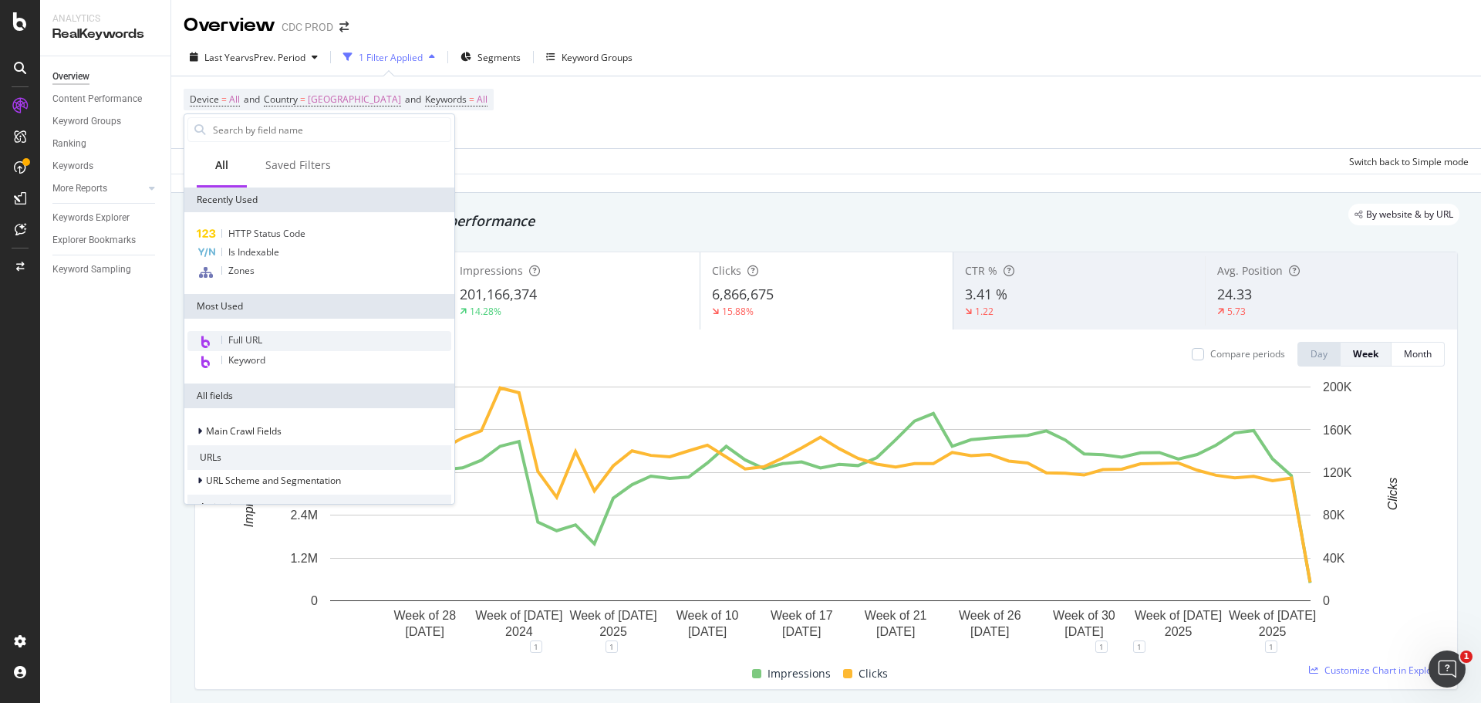
click at [283, 336] on div "Full URL" at bounding box center [319, 341] width 264 height 20
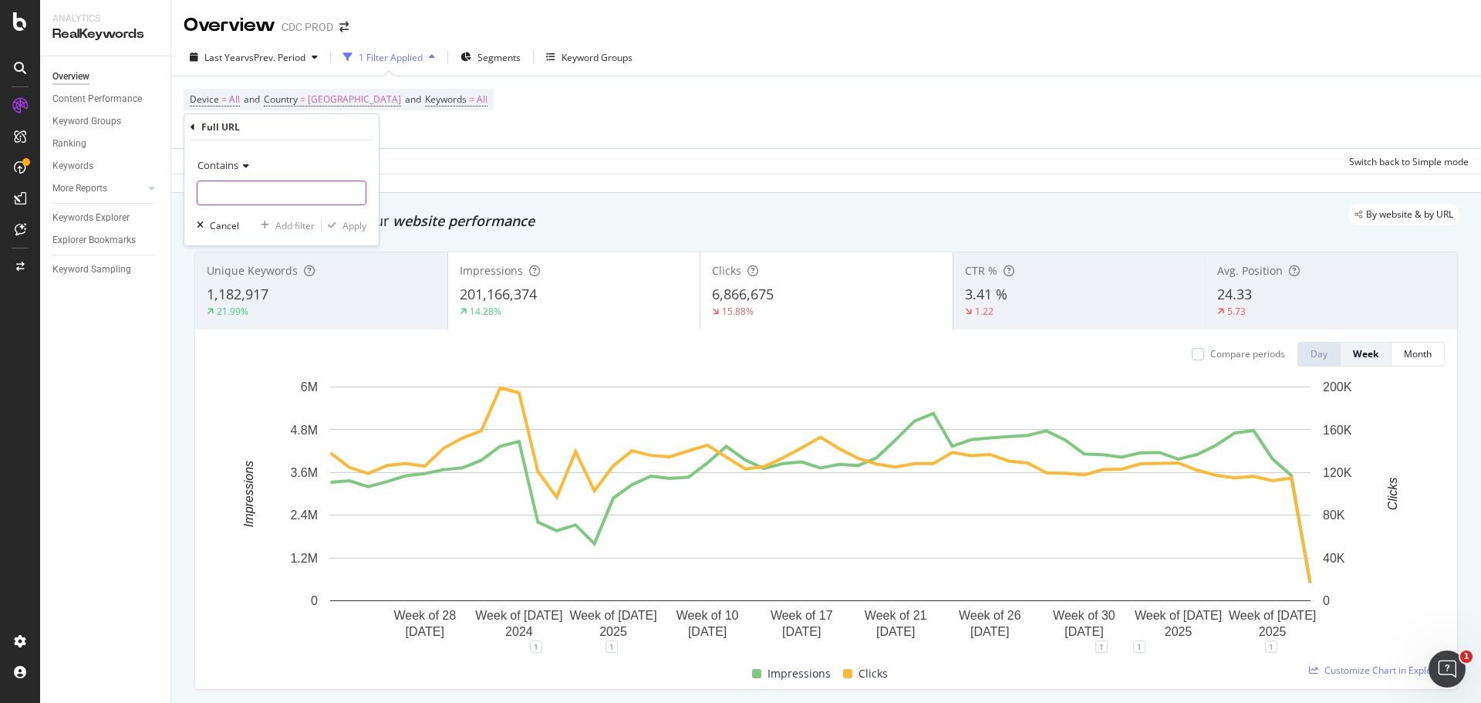
click at [315, 198] on input "text" at bounding box center [281, 192] width 168 height 25
paste input "[URL][DOMAIN_NAME]"
type input "[URL][DOMAIN_NAME]"
click at [225, 169] on span "Contains" at bounding box center [217, 165] width 41 height 14
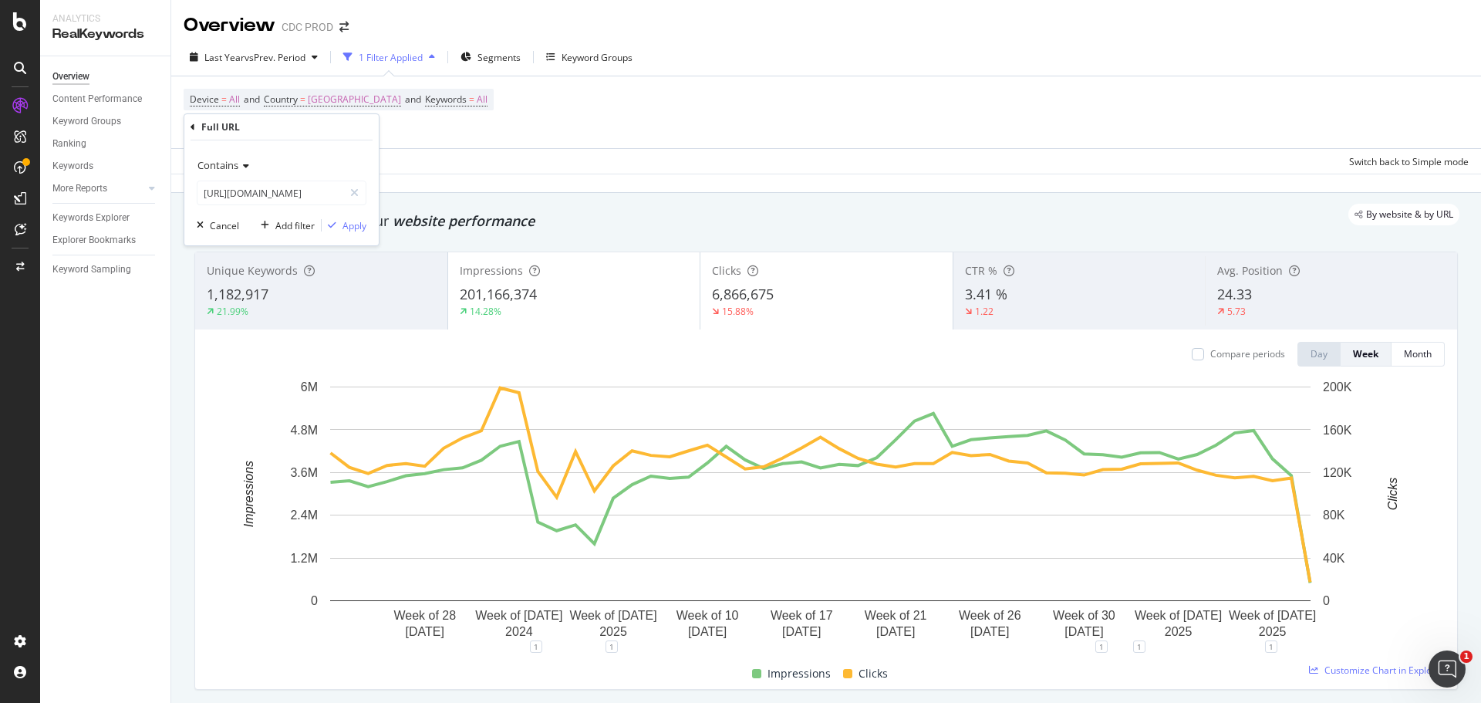
scroll to position [0, 0]
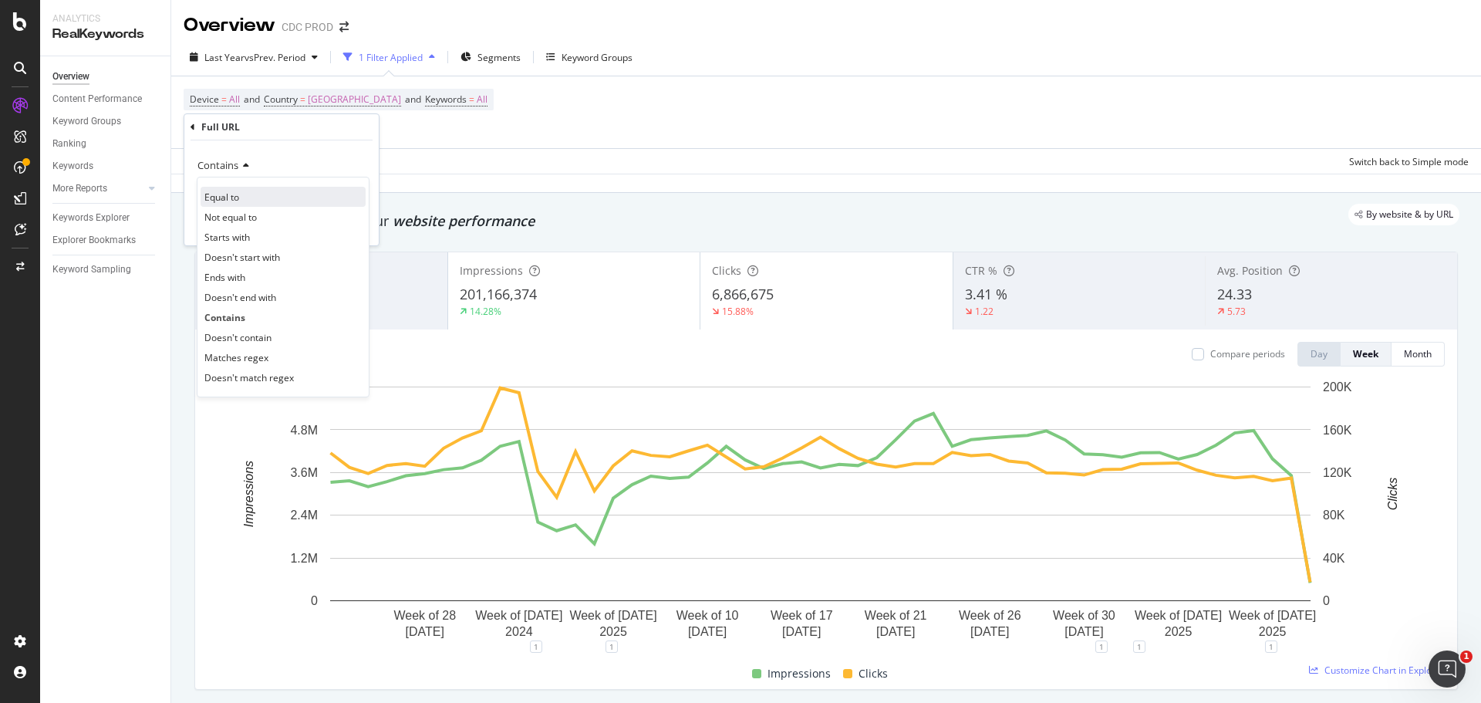
click at [238, 194] on span "Equal to" at bounding box center [221, 196] width 35 height 13
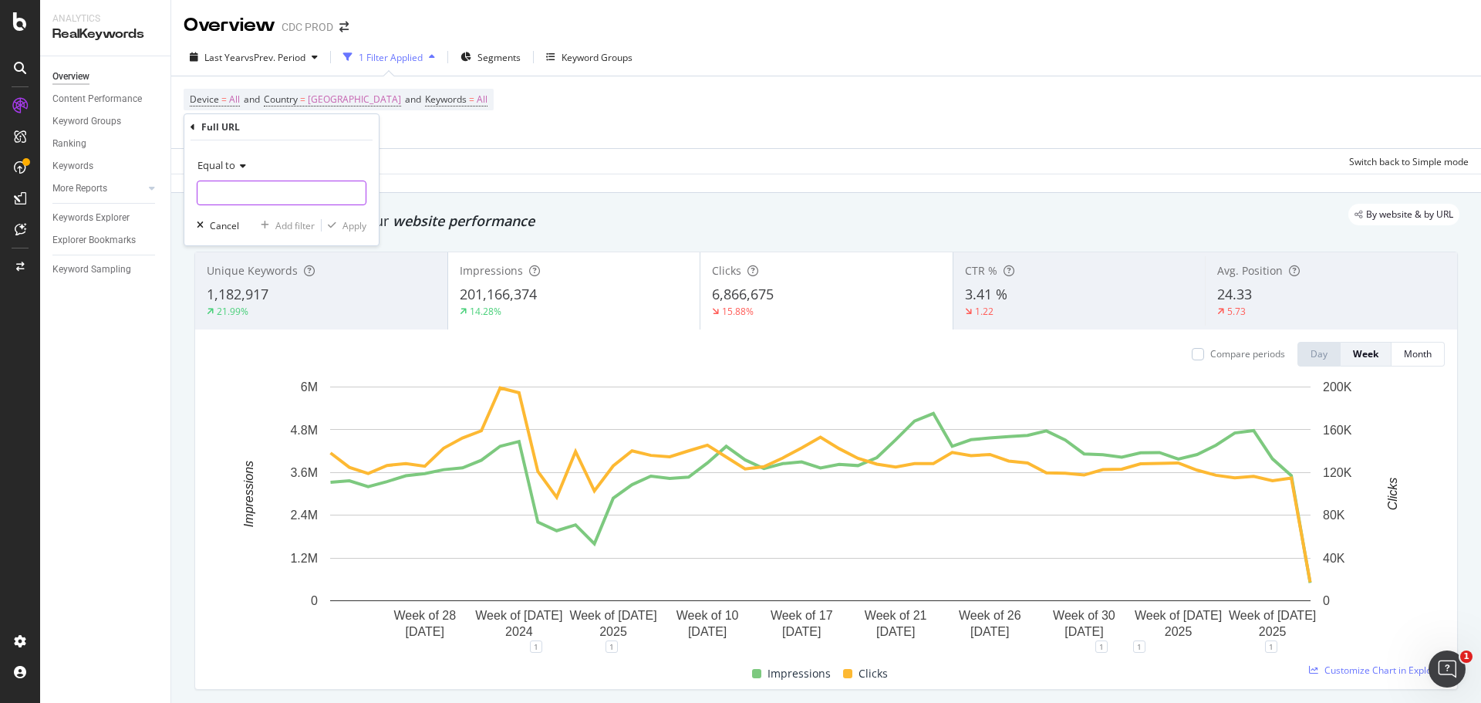
click at [298, 190] on input "text" at bounding box center [281, 192] width 168 height 25
paste input "[URL][DOMAIN_NAME]"
type input "[URL][DOMAIN_NAME]"
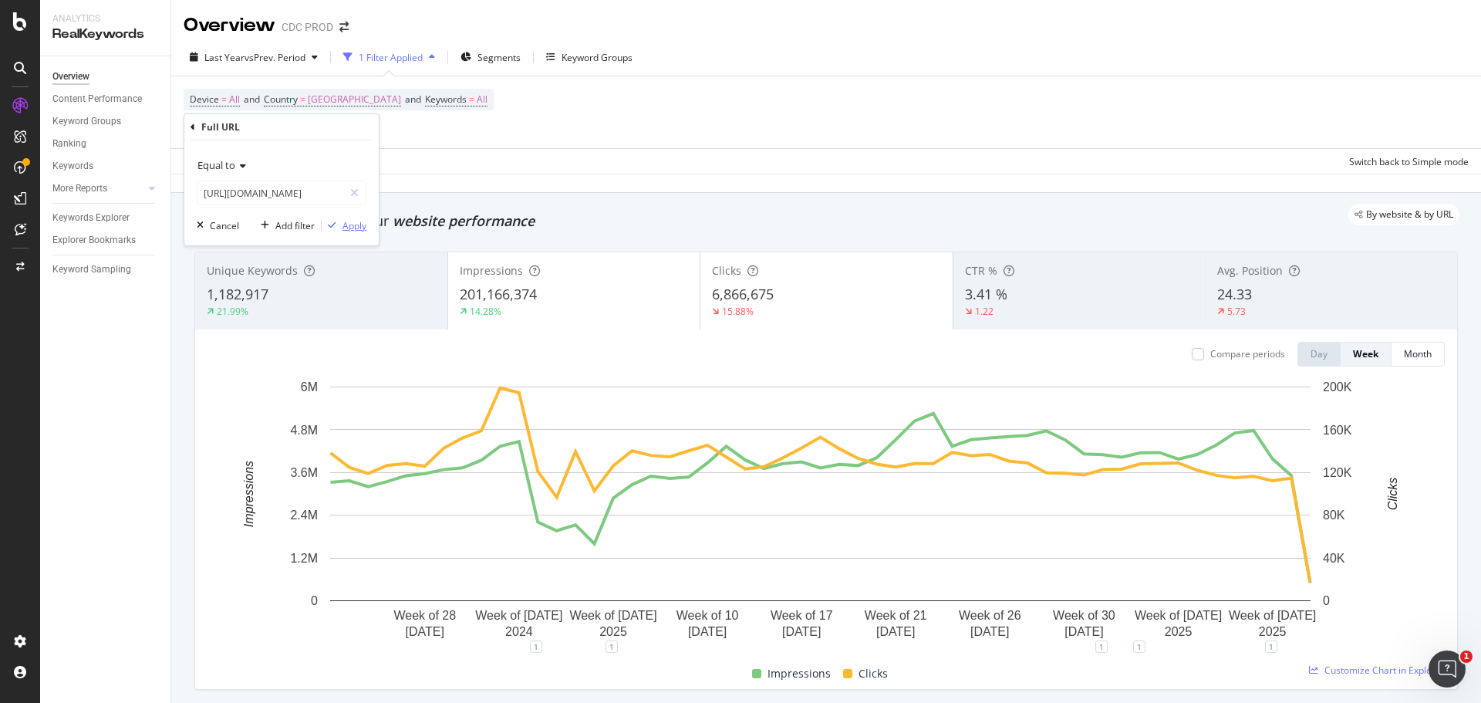
click at [366, 224] on div "Equal to [URL][DOMAIN_NAME] [URL][DOMAIN_NAME] Cancel Add filter Apply" at bounding box center [281, 192] width 194 height 105
click at [355, 224] on div "Apply" at bounding box center [354, 225] width 24 height 13
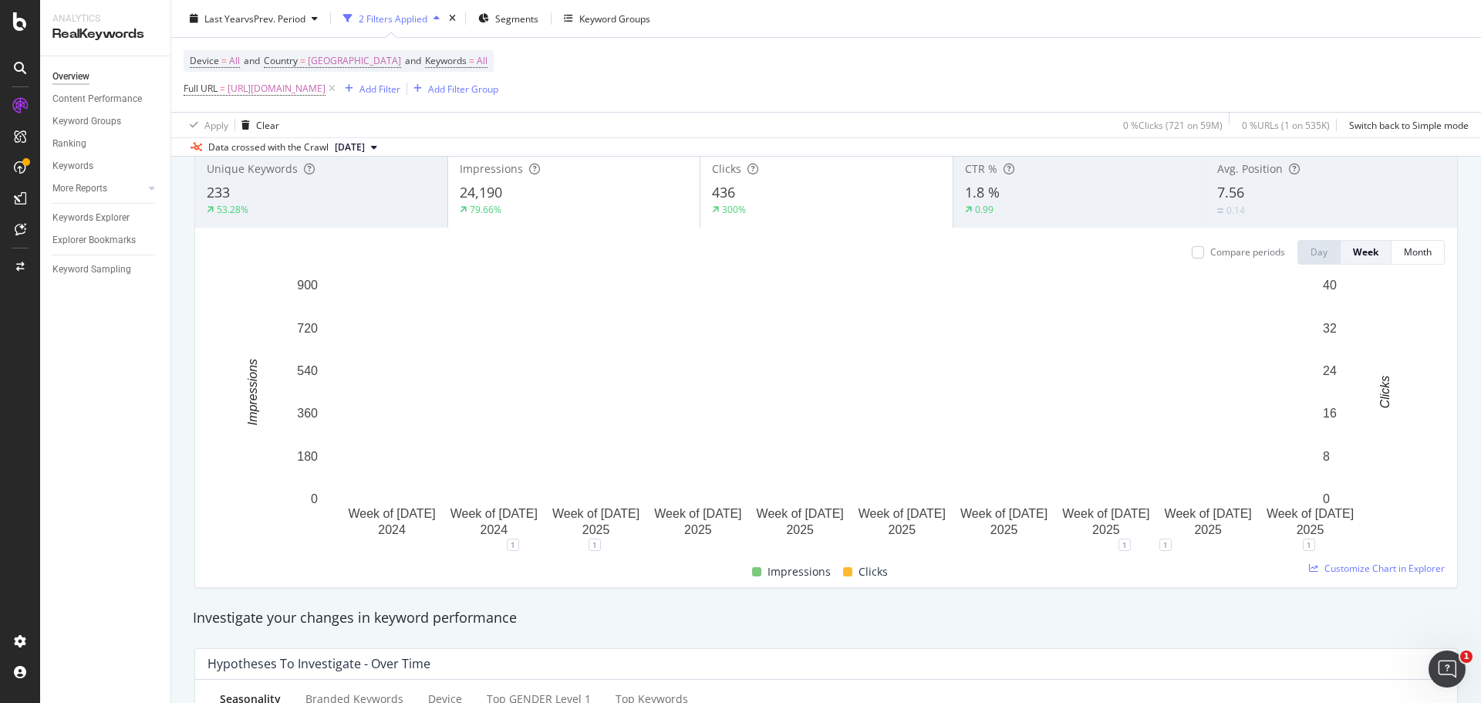
scroll to position [77, 0]
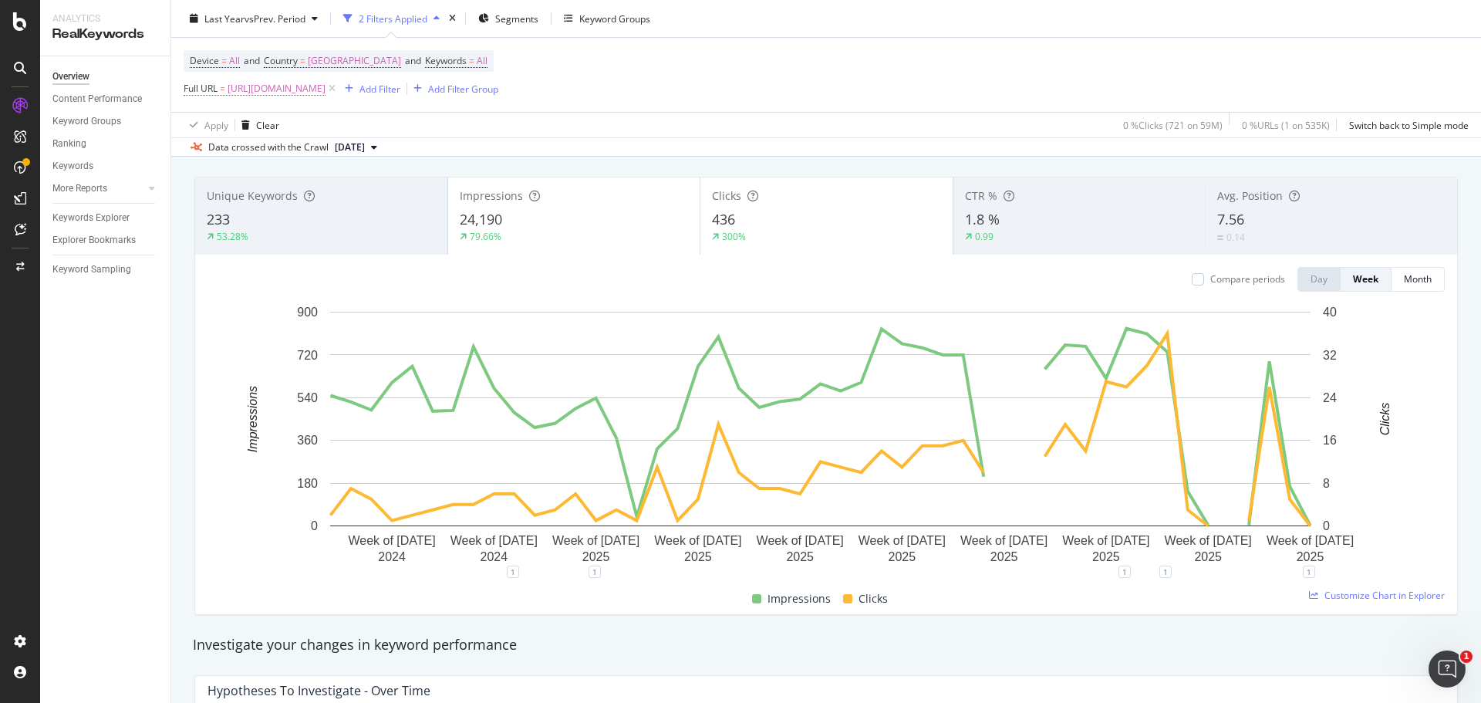
click at [278, 86] on span "[URL][DOMAIN_NAME]" at bounding box center [277, 89] width 98 height 22
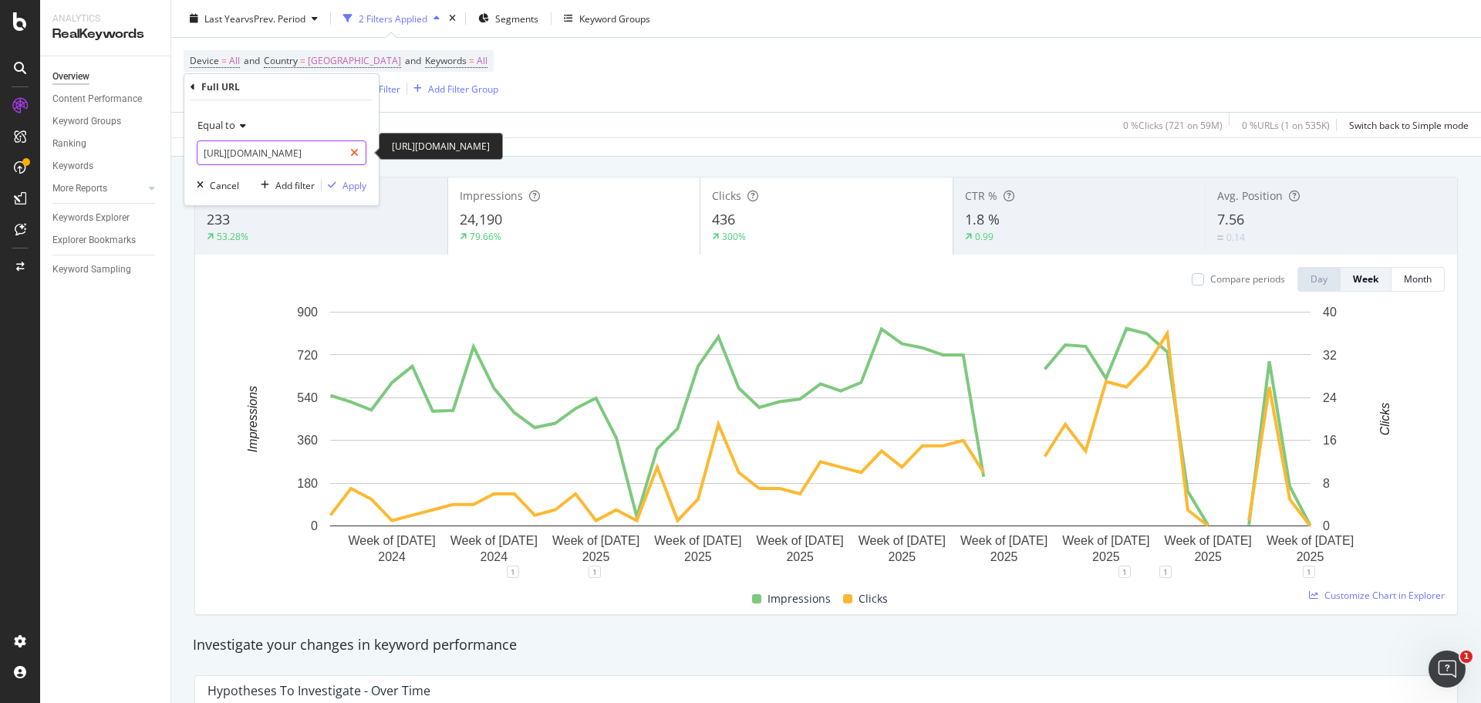
click at [352, 155] on icon at bounding box center [354, 152] width 8 height 11
click at [295, 155] on input "text" at bounding box center [281, 152] width 168 height 25
paste input "[URL][DOMAIN_NAME]"
type input "[URL][DOMAIN_NAME]"
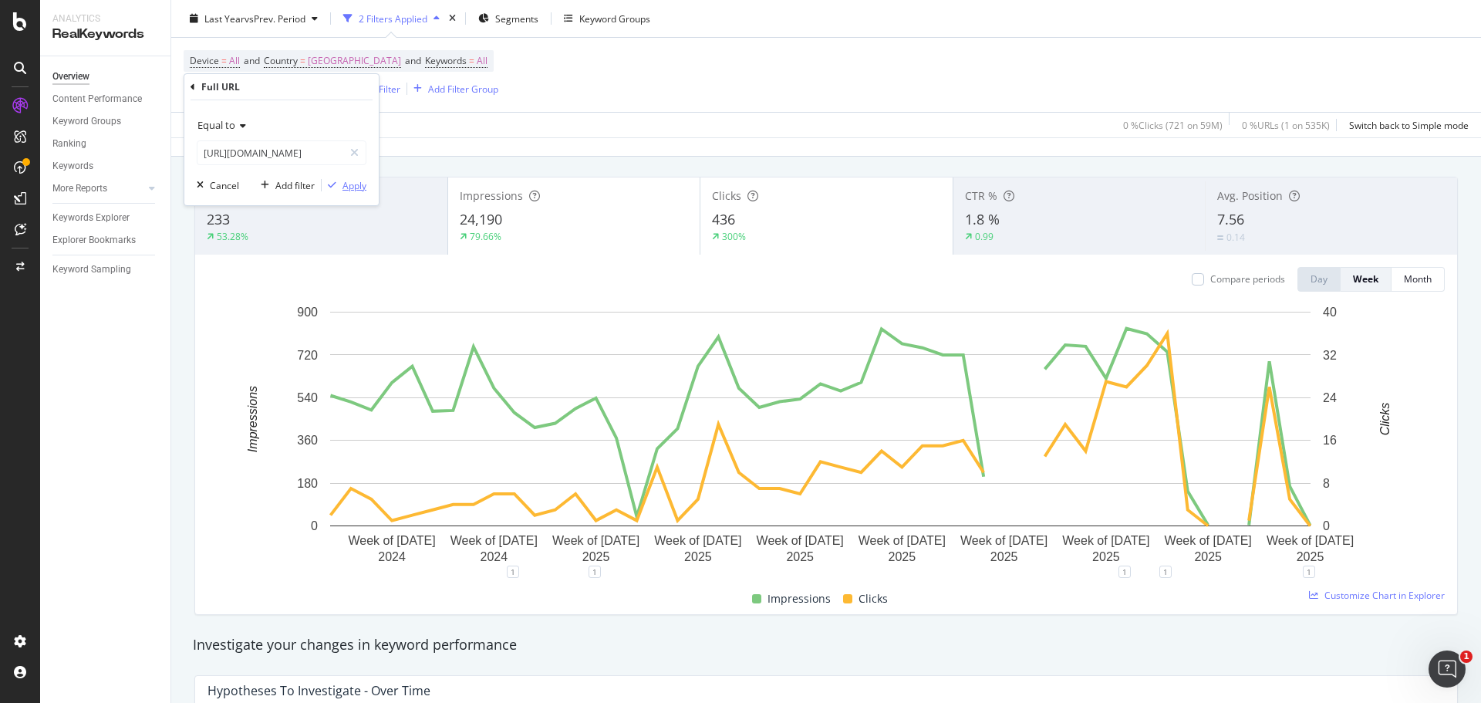
scroll to position [0, 0]
click at [352, 187] on div "Apply" at bounding box center [354, 185] width 24 height 13
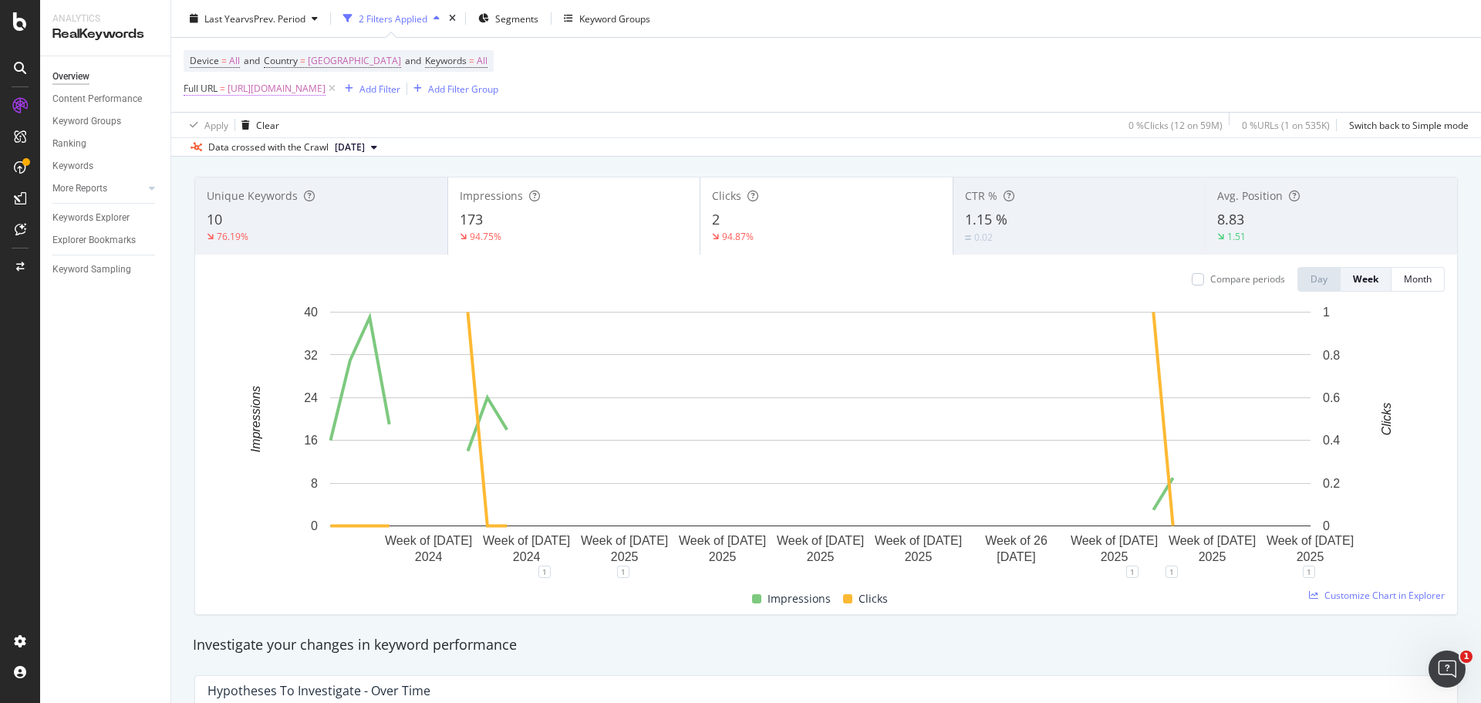
click at [278, 88] on span "[URL][DOMAIN_NAME]" at bounding box center [277, 89] width 98 height 22
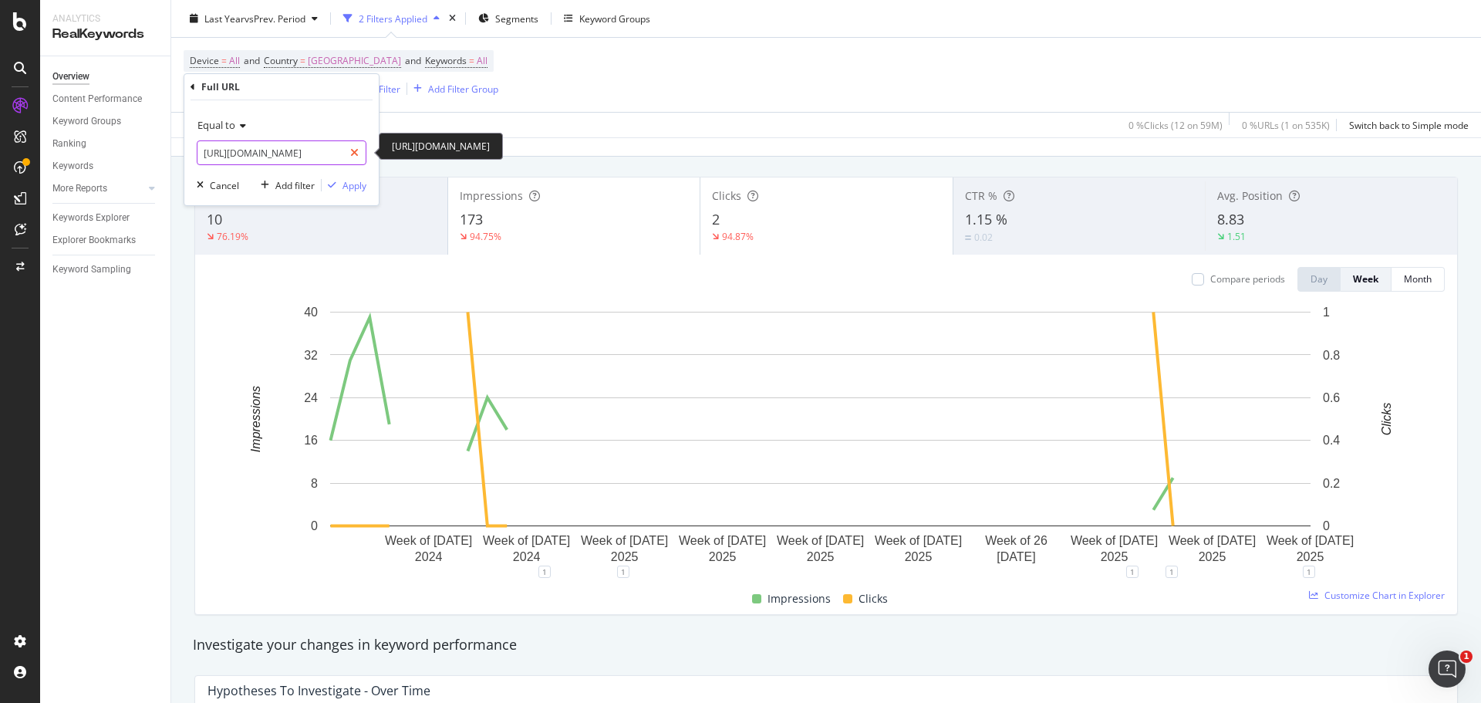
click at [355, 154] on icon at bounding box center [354, 152] width 8 height 11
click at [307, 153] on input "text" at bounding box center [281, 152] width 168 height 25
paste input "[URL][DOMAIN_NAME]"
type input "[URL][DOMAIN_NAME]"
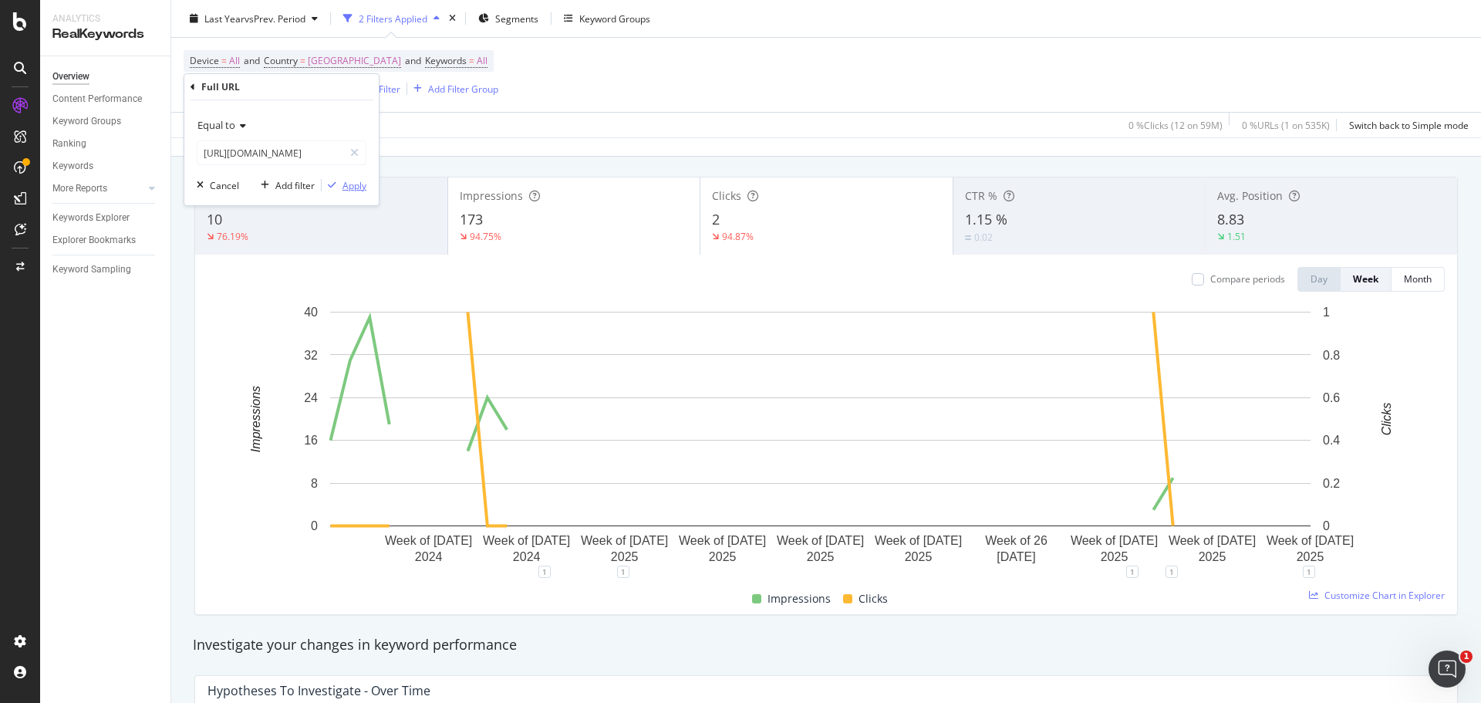
click at [354, 183] on div "Apply" at bounding box center [354, 185] width 24 height 13
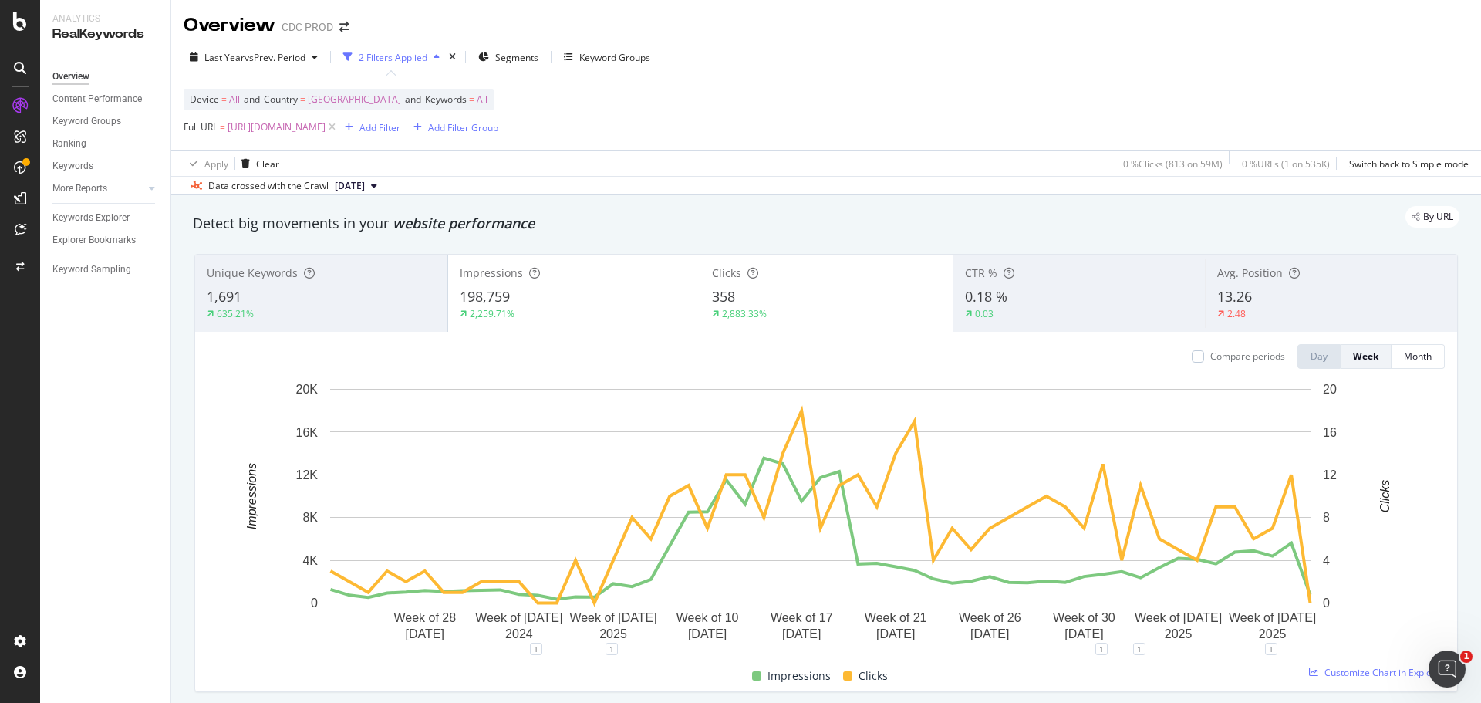
click at [325, 129] on span "[URL][DOMAIN_NAME]" at bounding box center [277, 127] width 98 height 22
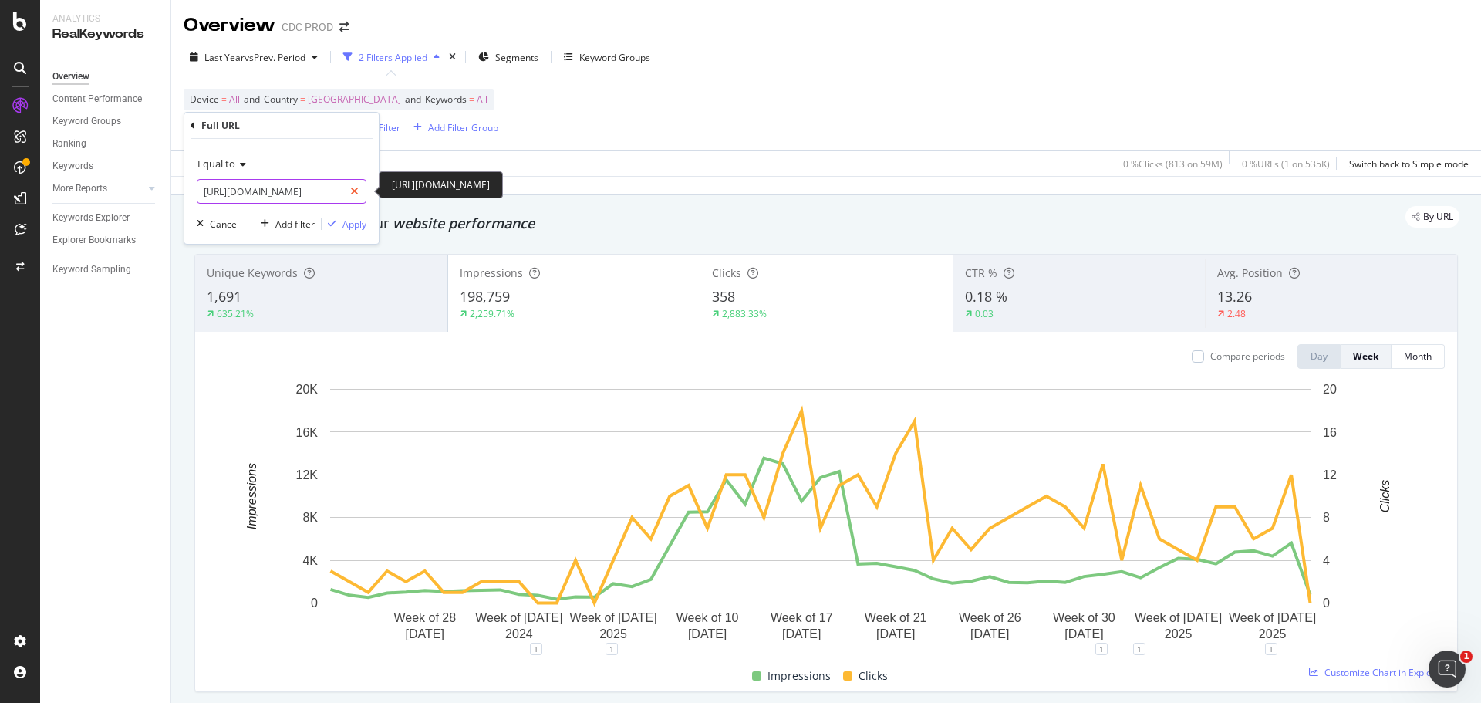
click at [358, 194] on icon at bounding box center [354, 191] width 8 height 11
click at [310, 197] on input "text" at bounding box center [281, 191] width 168 height 25
paste input "[URL][DOMAIN_NAME]"
type input "[URL][DOMAIN_NAME]"
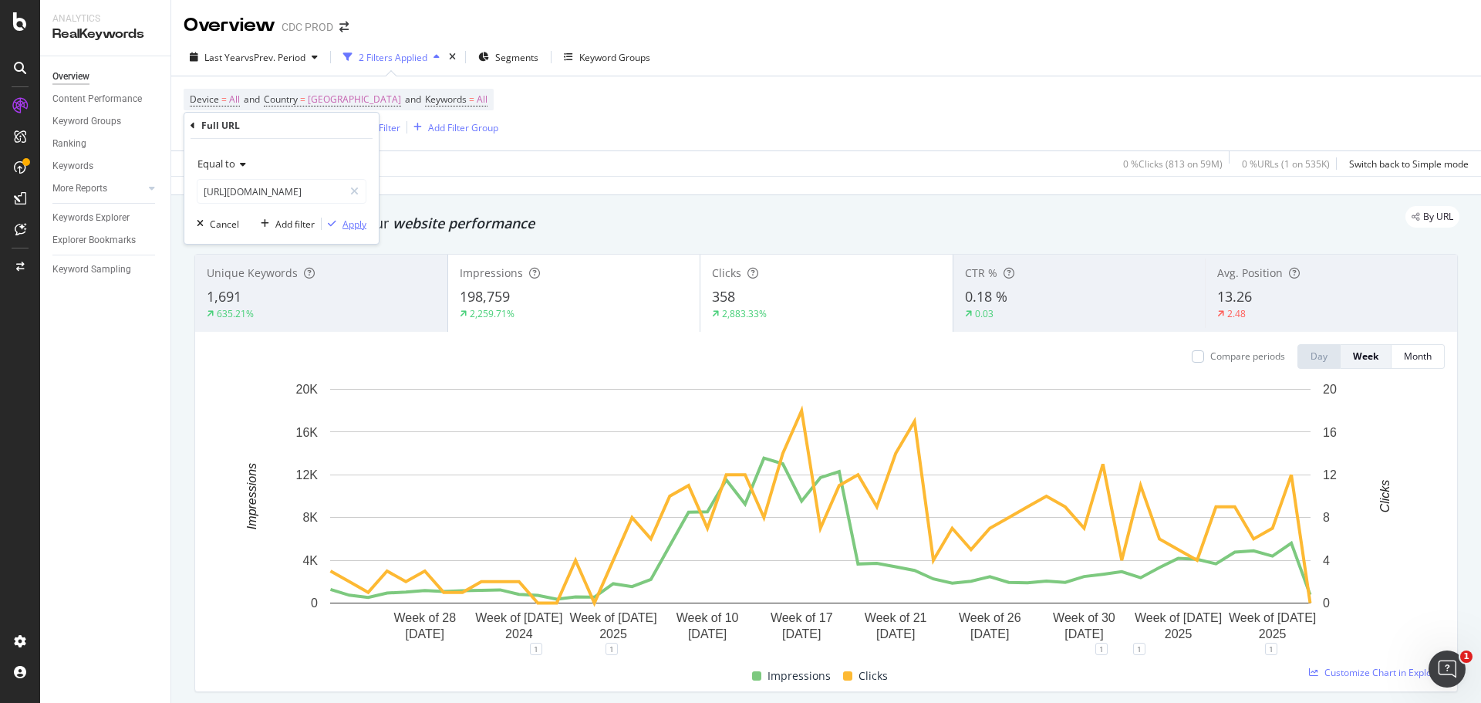
scroll to position [0, 0]
click at [350, 219] on div "Apply" at bounding box center [354, 223] width 24 height 13
